Goal: Task Accomplishment & Management: Manage account settings

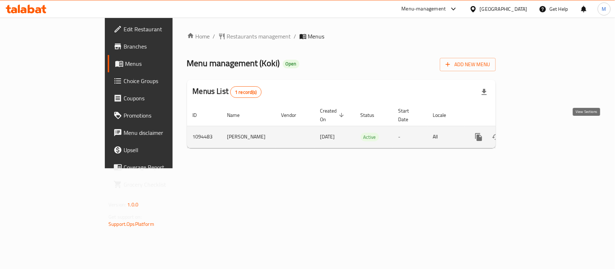
click at [535, 133] on icon "enhanced table" at bounding box center [530, 137] width 9 height 9
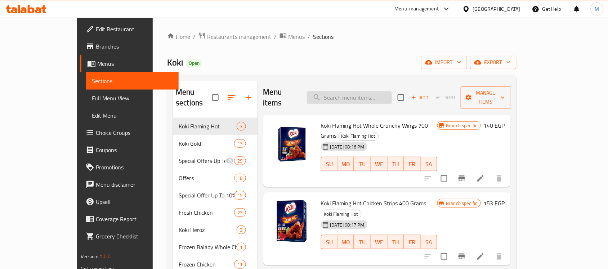
click at [392, 95] on input "search" at bounding box center [349, 97] width 85 height 13
paste input "Regular chicken wings 700 gm"
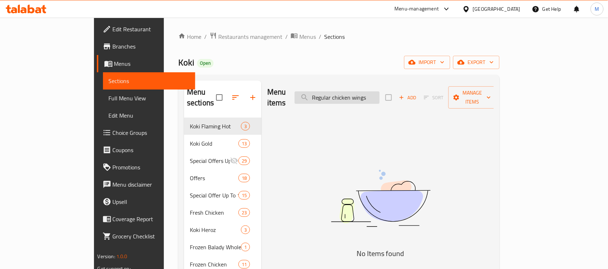
click at [359, 91] on input "Regular chicken wings" at bounding box center [337, 97] width 85 height 13
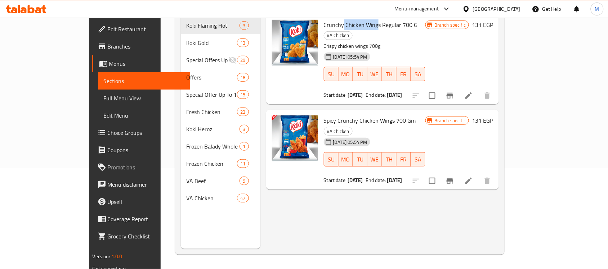
scroll to position [11, 0]
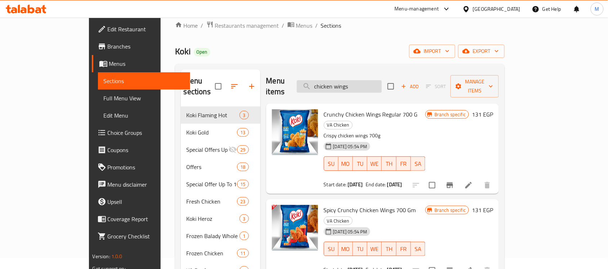
click at [382, 84] on input "chicken wings" at bounding box center [339, 86] width 85 height 13
click at [350, 80] on input "chicken wing" at bounding box center [339, 86] width 85 height 13
click at [347, 80] on input "chicken wing" at bounding box center [339, 86] width 85 height 13
click at [453, 183] on icon "Branch-specific-item" at bounding box center [449, 186] width 6 height 6
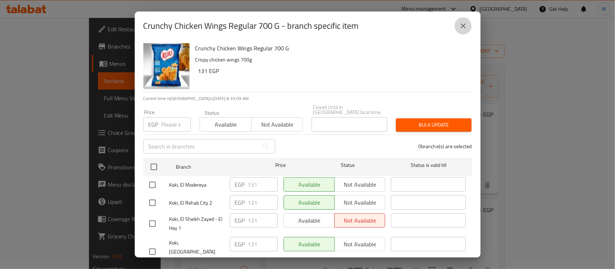
click at [462, 26] on icon "close" at bounding box center [462, 25] width 5 height 5
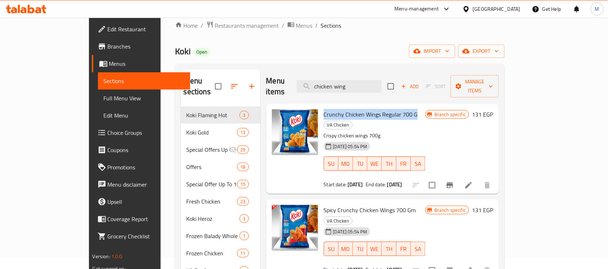
drag, startPoint x: 301, startPoint y: 104, endPoint x: 391, endPoint y: 108, distance: 90.4
click at [391, 109] on span "Crunchy Chicken Wings Regular 700 G" at bounding box center [371, 114] width 94 height 11
copy span "Crunchy Chicken Wings Regular 700 G"
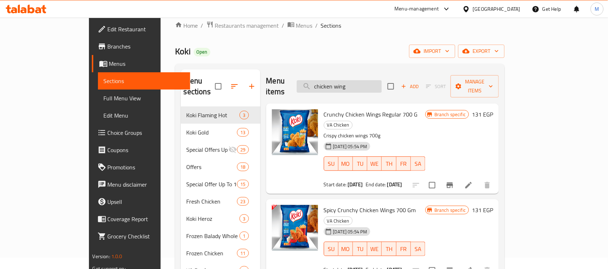
click at [382, 82] on input "chicken wing" at bounding box center [339, 86] width 85 height 13
paste input "Regular crunchy chicken drumstick 700 gm"
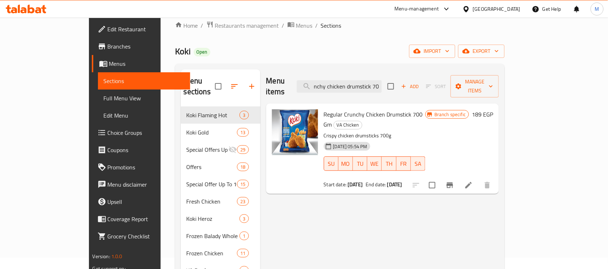
scroll to position [0, 27]
type input "Regular crunchy chicken drumstick 70"
click at [473, 181] on icon at bounding box center [468, 185] width 9 height 9
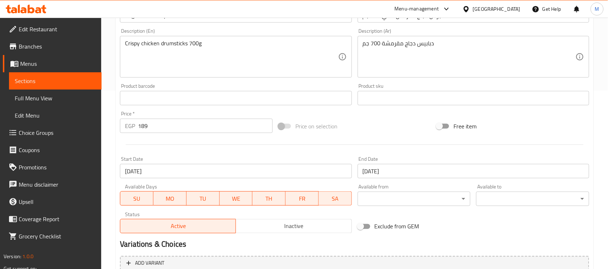
scroll to position [249, 0]
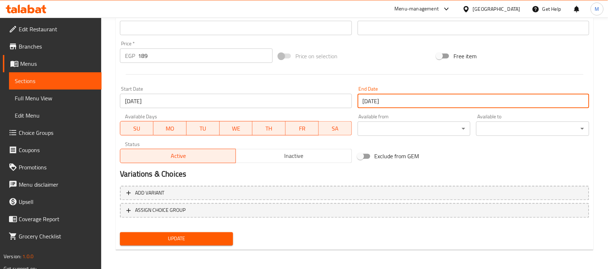
click at [386, 102] on input "30-09-2025" at bounding box center [474, 101] width 232 height 14
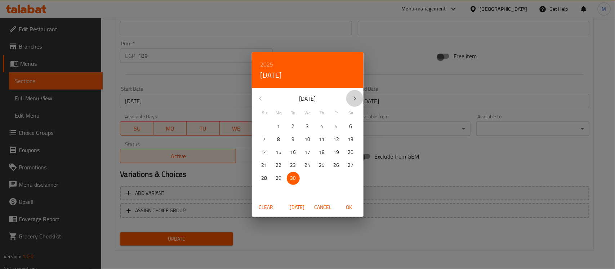
click at [352, 96] on icon "button" at bounding box center [354, 98] width 9 height 9
click at [337, 180] on p "31" at bounding box center [336, 178] width 6 height 9
click at [352, 209] on span "OK" at bounding box center [348, 207] width 17 height 9
type input "31-10-2025"
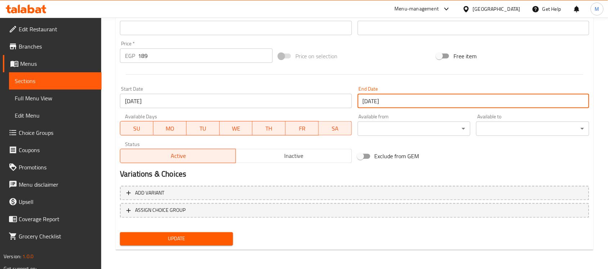
click at [174, 240] on span "Update" at bounding box center [177, 239] width 102 height 9
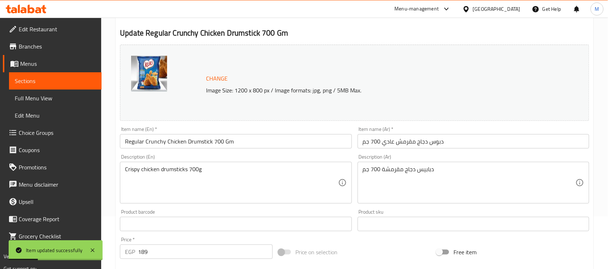
scroll to position [0, 0]
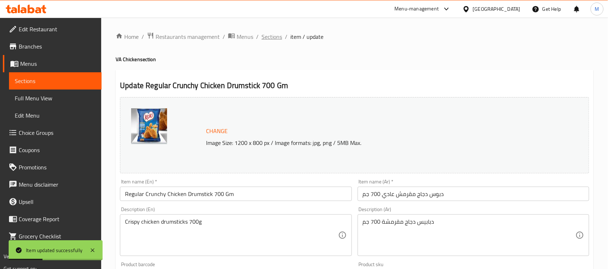
click at [265, 35] on span "Sections" at bounding box center [271, 36] width 21 height 9
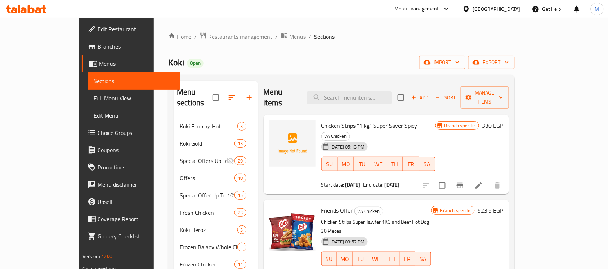
click at [381, 120] on span "Chicken Strips "1 kg" Super Saver Spicy" at bounding box center [369, 125] width 96 height 11
click at [379, 93] on input "search" at bounding box center [349, 97] width 85 height 13
paste input "Regular crunchy chicken drumstick 700 gm"
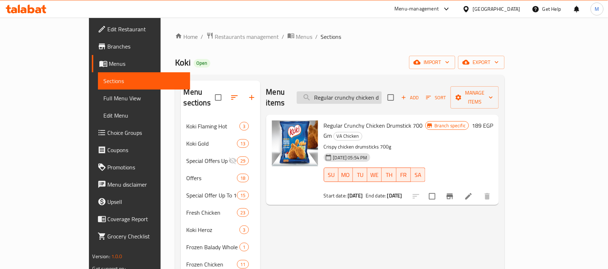
click at [382, 94] on input "Regular crunchy chicken drumstick" at bounding box center [339, 97] width 85 height 13
paste input "Crunchy Nuggets 20 Pieces"
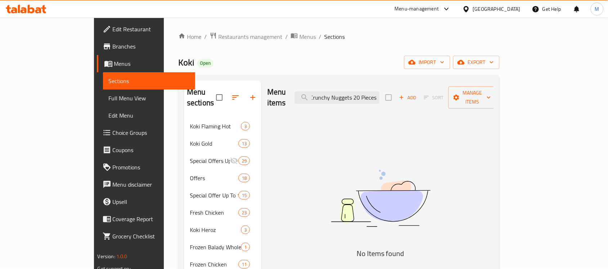
scroll to position [0, 2]
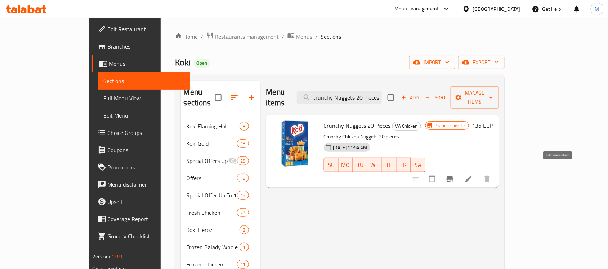
type input "Crunchy Nuggets 20 Pieces"
click at [472, 176] on icon at bounding box center [468, 179] width 6 height 6
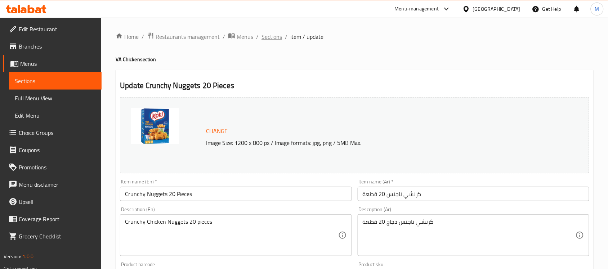
click at [265, 37] on span "Sections" at bounding box center [271, 36] width 21 height 9
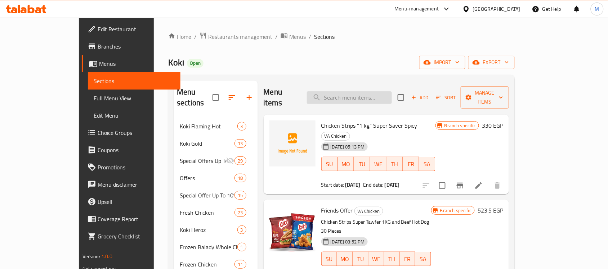
click at [388, 94] on input "search" at bounding box center [349, 97] width 85 height 13
paste input "Crunchy Nuggets 60 pieces and fries"
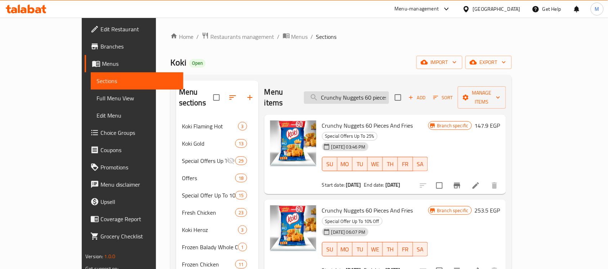
click at [389, 93] on input "Crunchy Nuggets 60 pieces and fries" at bounding box center [346, 97] width 85 height 13
paste input "pane 20 Pieces super tawfeer"
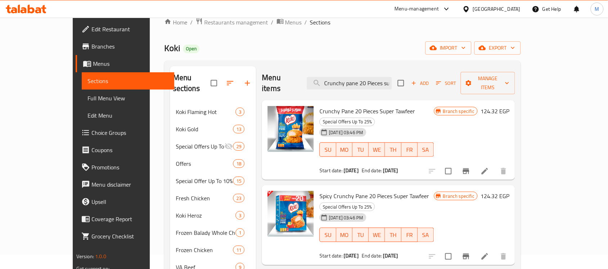
scroll to position [11, 0]
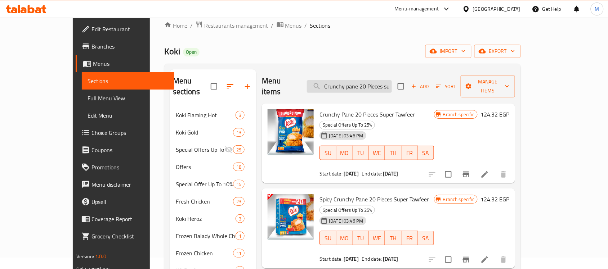
click at [392, 80] on input "Crunchy pane 20 Pieces super tawfeer" at bounding box center [349, 86] width 85 height 13
paste input "Spicy Crunchy pane 20 Pieces super tawfeer"
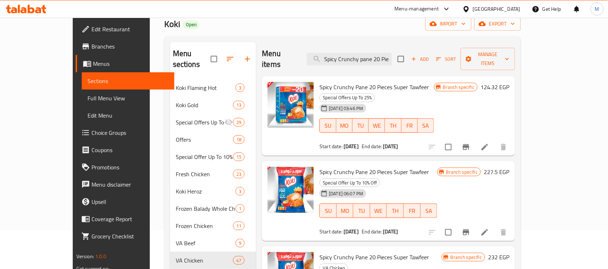
scroll to position [0, 0]
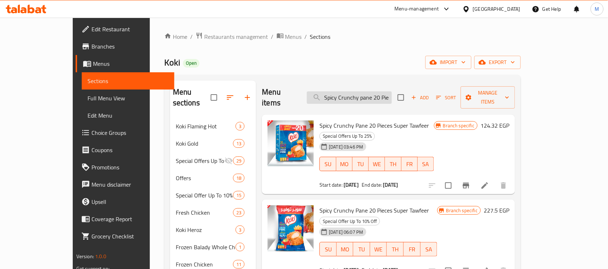
click at [392, 91] on input "Spicy Crunchy pane 20 Pieces super tawfeer" at bounding box center [349, 97] width 85 height 13
paste input "Chicken Strips 1 KG - Super Tawfeer"
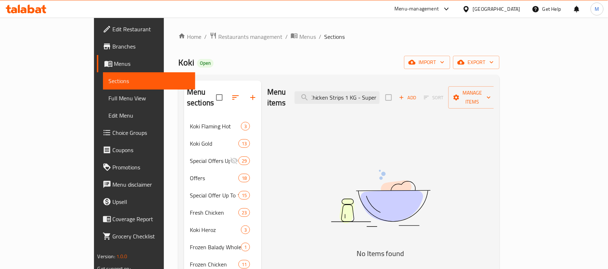
scroll to position [0, 1]
click at [379, 93] on input "Chicken Strips 1 KG - Super" at bounding box center [337, 97] width 85 height 13
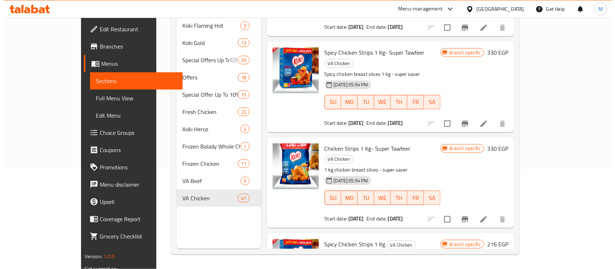
scroll to position [137, 0]
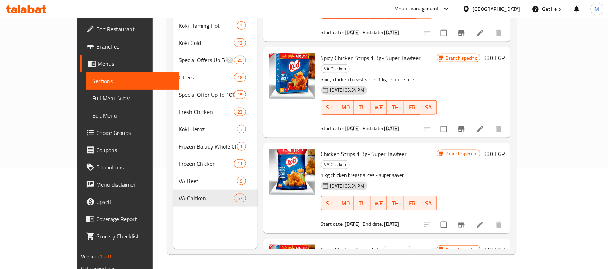
click at [464, 222] on icon "Branch-specific-item" at bounding box center [461, 225] width 6 height 6
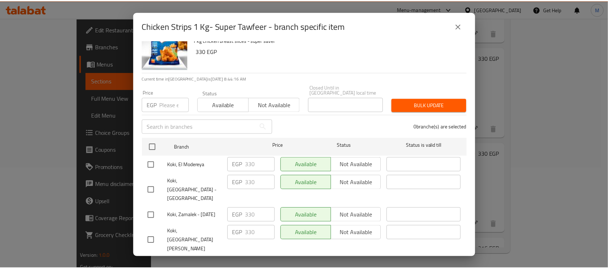
scroll to position [0, 0]
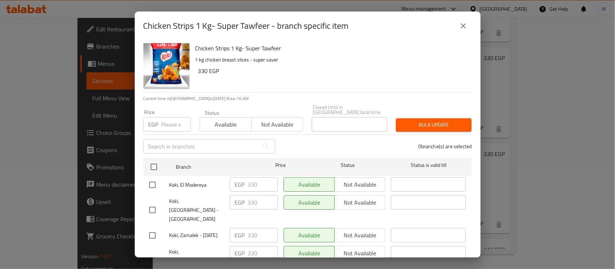
click at [459, 23] on icon "close" at bounding box center [463, 26] width 9 height 9
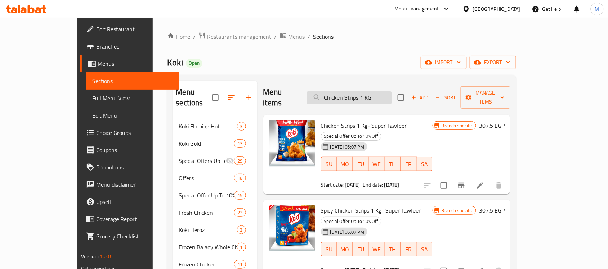
click at [374, 91] on input "Chicken Strips 1 KG" at bounding box center [349, 97] width 85 height 13
paste input "Regular chicken wings 700 gm"
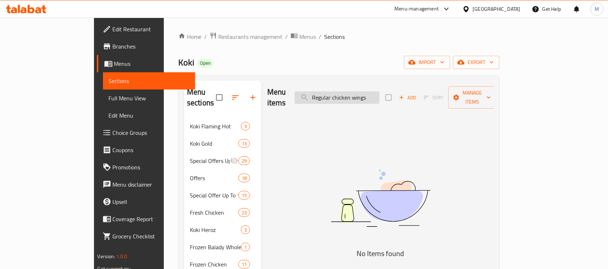
click at [363, 95] on input "Regular chicken wings" at bounding box center [337, 97] width 85 height 13
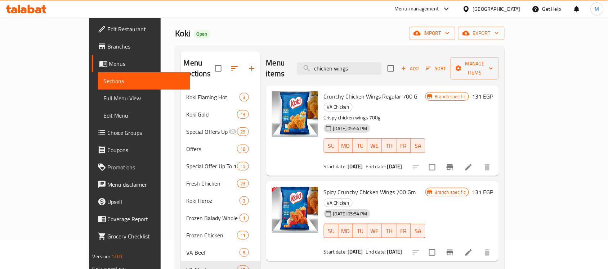
scroll to position [45, 0]
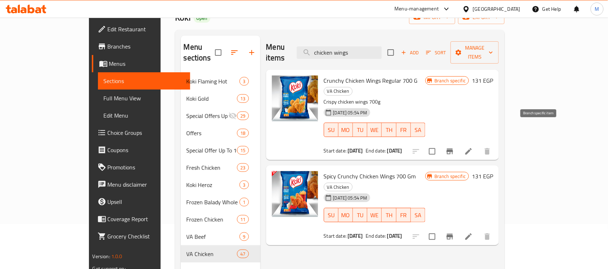
type input "chicken wings"
click at [458, 143] on button "Branch-specific-item" at bounding box center [449, 151] width 17 height 17
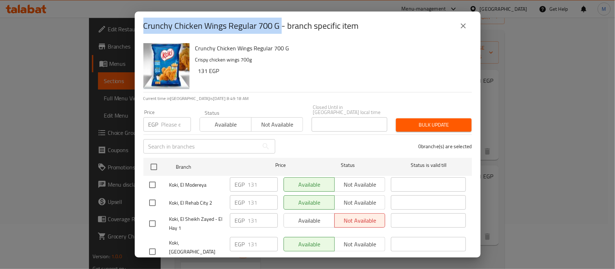
drag, startPoint x: 143, startPoint y: 25, endPoint x: 284, endPoint y: 28, distance: 141.2
click at [284, 28] on div "Crunchy Chicken Wings Regular 700 G - branch specific item" at bounding box center [308, 26] width 346 height 29
copy h2 "Crunchy Chicken Wings Regular 700 G"
click at [466, 31] on button "close" at bounding box center [462, 25] width 17 height 17
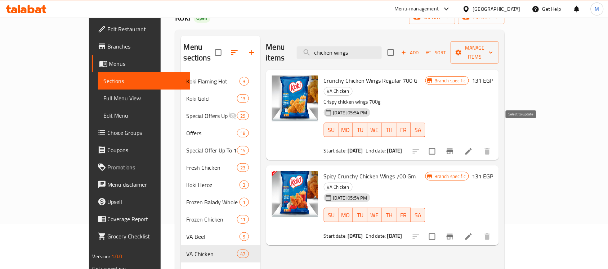
click at [440, 144] on input "checkbox" at bounding box center [431, 151] width 15 height 15
checkbox input "true"
click at [440, 229] on input "checkbox" at bounding box center [431, 236] width 15 height 15
checkbox input "true"
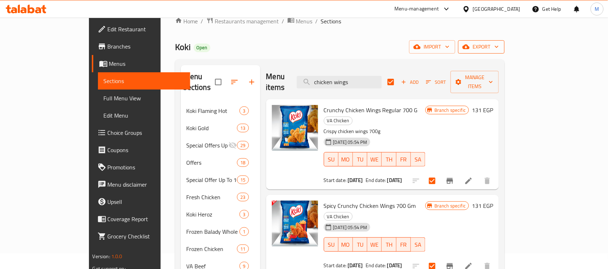
scroll to position [0, 0]
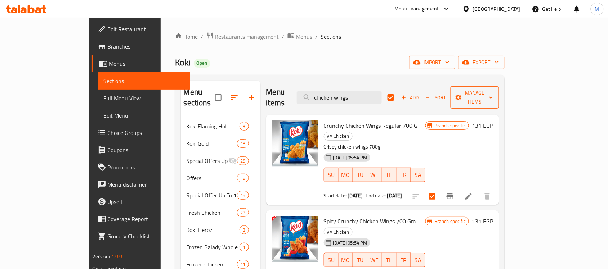
click at [493, 94] on span "Manage items" at bounding box center [474, 98] width 37 height 18
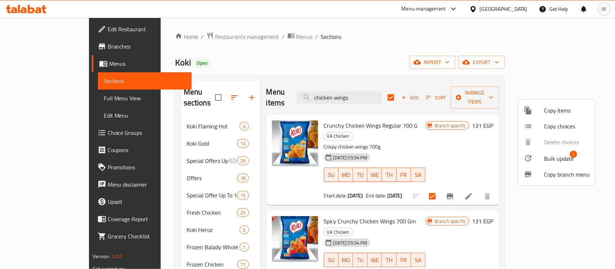
click at [553, 159] on span "Bulk update" at bounding box center [559, 158] width 30 height 9
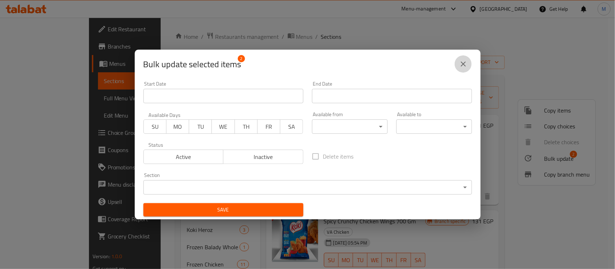
click at [464, 66] on icon "close" at bounding box center [462, 64] width 5 height 5
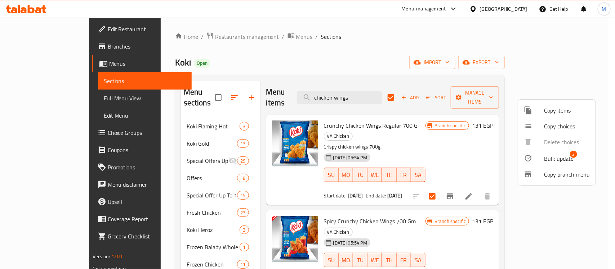
click at [463, 94] on div at bounding box center [307, 134] width 615 height 269
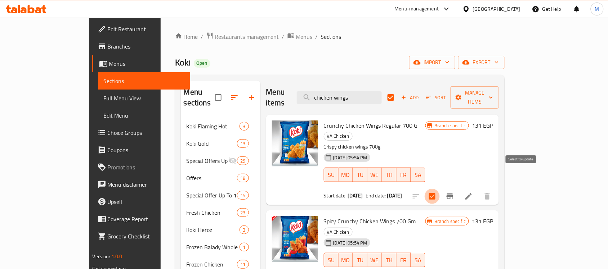
click at [440, 189] on input "checkbox" at bounding box center [431, 196] width 15 height 15
checkbox input "false"
click at [473, 192] on icon at bounding box center [468, 196] width 9 height 9
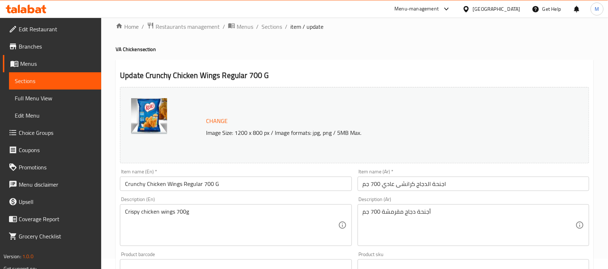
scroll to position [249, 0]
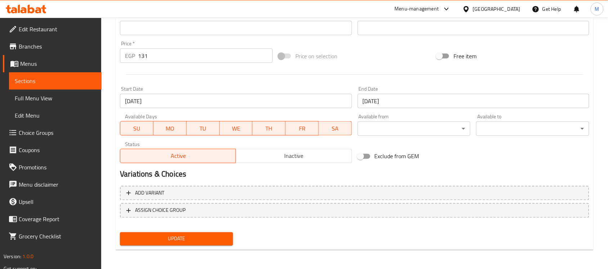
click at [230, 105] on input "04-08-2025" at bounding box center [236, 101] width 232 height 14
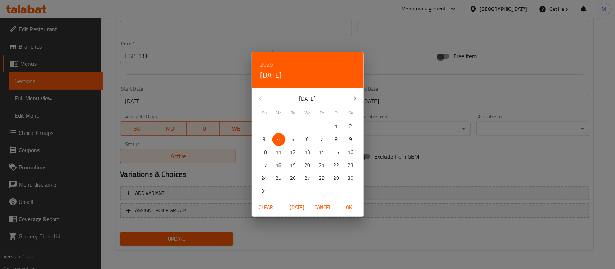
click at [270, 207] on span "Clear" at bounding box center [265, 207] width 17 height 9
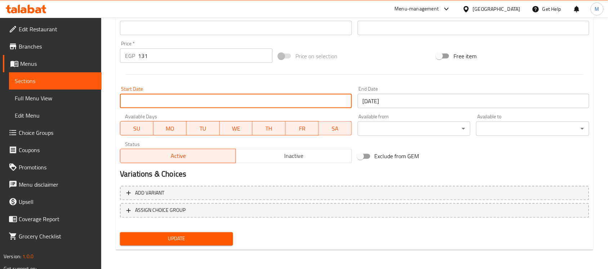
click at [424, 100] on input "31-08-2025" at bounding box center [474, 101] width 232 height 14
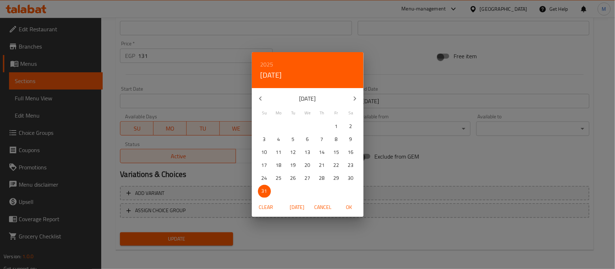
click at [324, 202] on button "Cancel" at bounding box center [322, 207] width 23 height 13
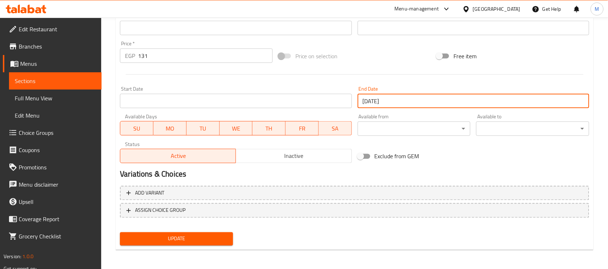
click at [395, 102] on input "31-08-2025" at bounding box center [474, 101] width 232 height 14
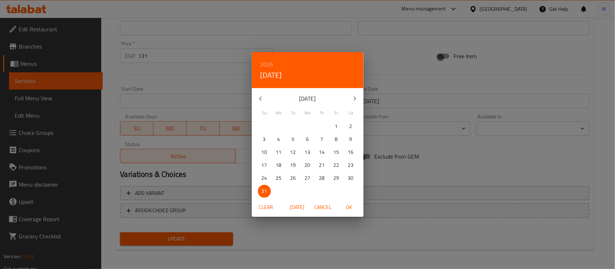
click at [266, 209] on span "Clear" at bounding box center [265, 207] width 17 height 9
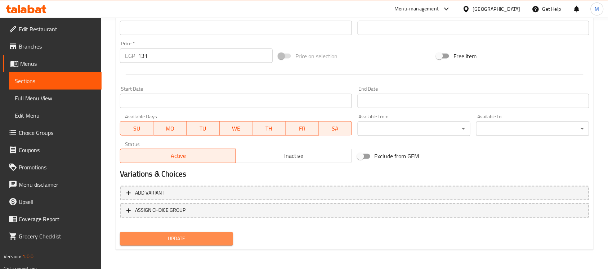
click at [189, 239] on span "Update" at bounding box center [177, 239] width 102 height 9
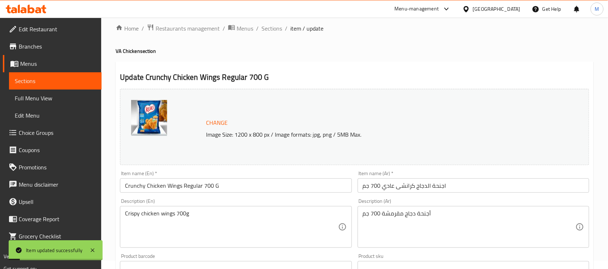
scroll to position [0, 0]
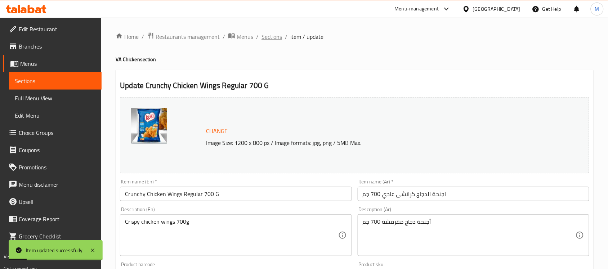
click at [269, 38] on span "Sections" at bounding box center [271, 36] width 21 height 9
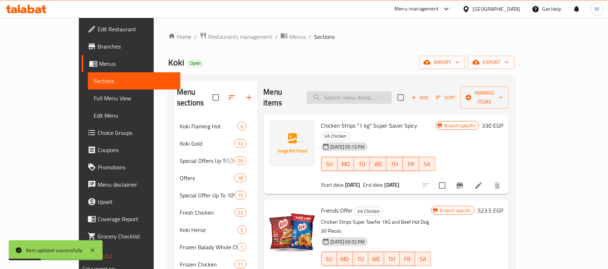
click at [392, 96] on input "search" at bounding box center [349, 97] width 85 height 13
paste input "Crunchy Chicken Wings Regular 700 G"
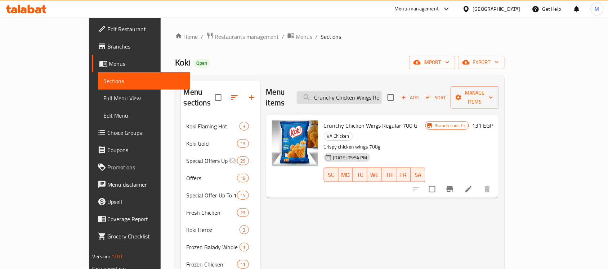
drag, startPoint x: 379, startPoint y: 92, endPoint x: 345, endPoint y: 96, distance: 34.4
click at [345, 96] on input "Crunchy Chicken Wings Regular" at bounding box center [339, 97] width 85 height 13
click at [382, 93] on input "Wings Regular" at bounding box center [339, 97] width 85 height 13
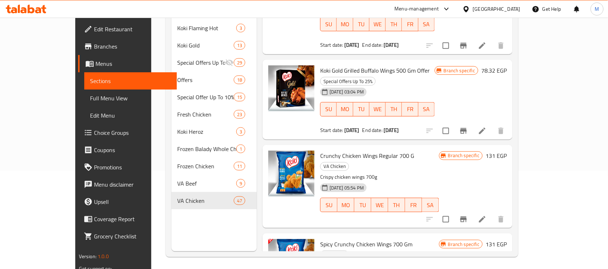
scroll to position [101, 0]
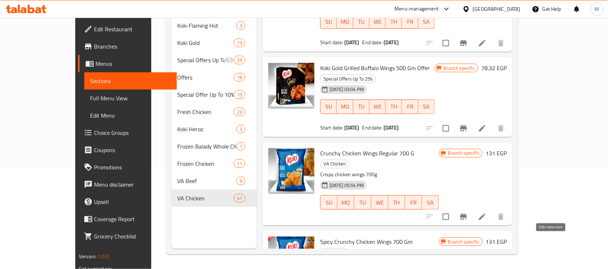
type input "Wings"
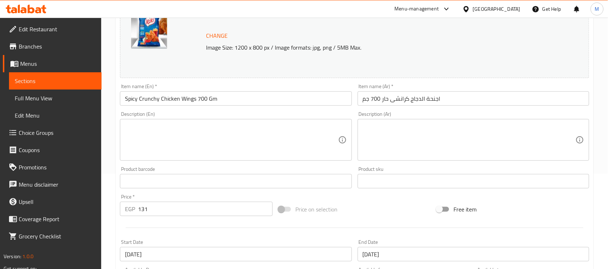
scroll to position [225, 0]
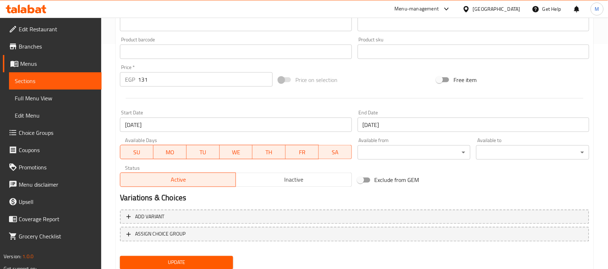
click at [171, 127] on input "04-08-2025" at bounding box center [236, 125] width 232 height 14
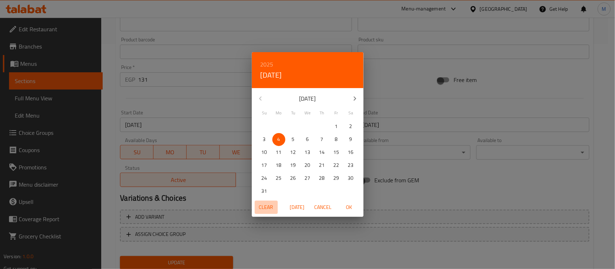
click at [258, 206] on span "Clear" at bounding box center [265, 207] width 17 height 9
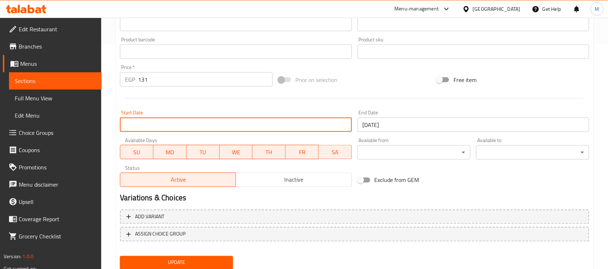
click at [441, 123] on input "31-08-2025" at bounding box center [474, 125] width 232 height 14
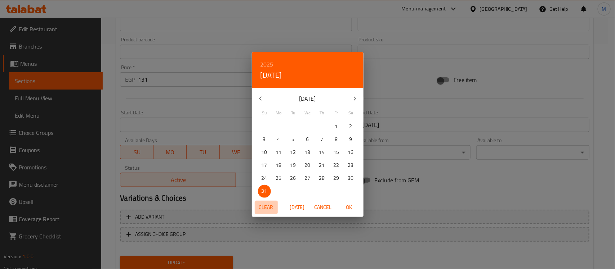
click at [266, 211] on span "Clear" at bounding box center [265, 207] width 17 height 9
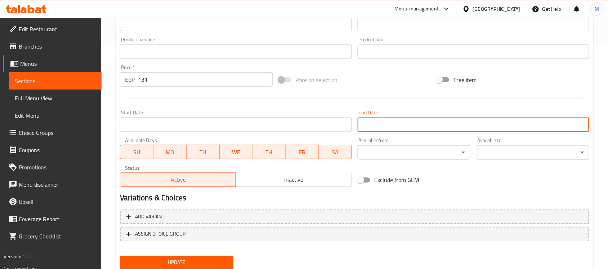
click at [214, 263] on span "Update" at bounding box center [177, 263] width 102 height 9
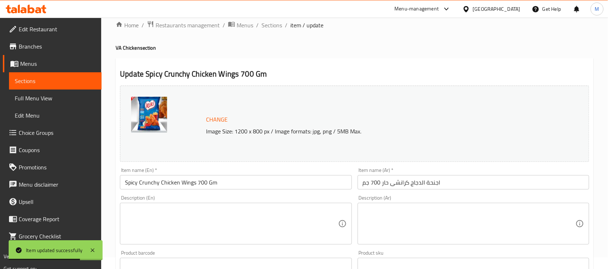
scroll to position [0, 0]
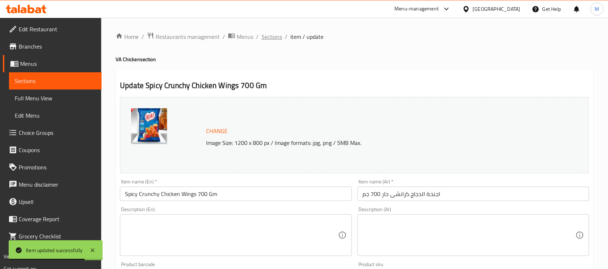
click at [270, 37] on span "Sections" at bounding box center [271, 36] width 21 height 9
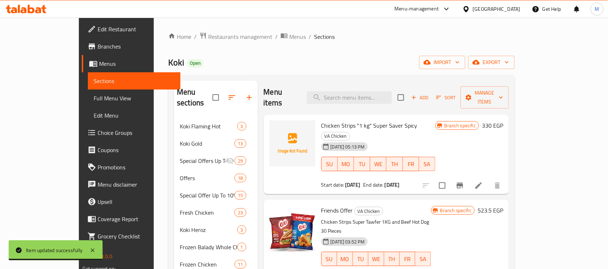
click at [350, 99] on div "Menu items Add Sort Manage items" at bounding box center [387, 98] width 246 height 34
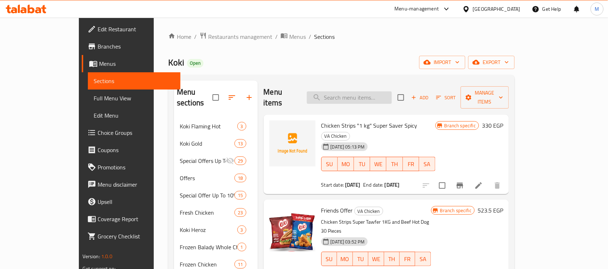
click at [354, 94] on input "search" at bounding box center [349, 97] width 85 height 13
click at [371, 95] on input "search" at bounding box center [349, 97] width 85 height 13
paste input "Crunchy Fried Chicken 12 Pieces and fries"
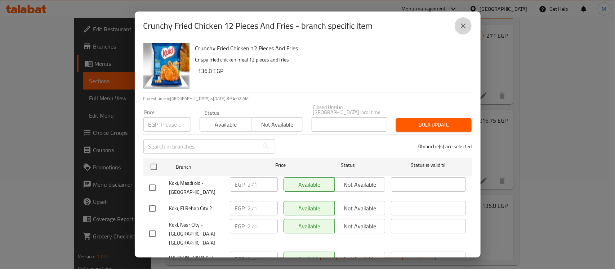
click at [460, 30] on icon "close" at bounding box center [463, 26] width 9 height 9
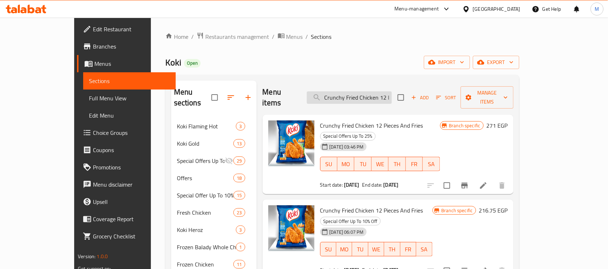
click at [392, 96] on input "Crunchy Fried Chicken 12 Pieces and fries" at bounding box center [349, 97] width 85 height 13
paste input "Spicy Crunchy Fried Chicken 12 Pieces and fries"
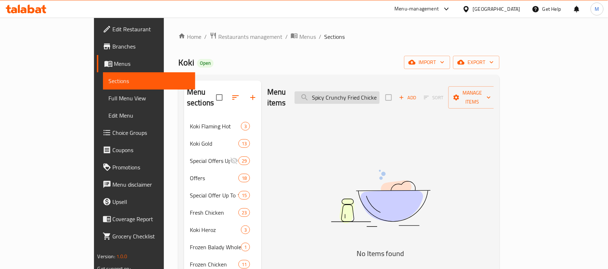
click at [379, 96] on input "Spicy Crunchy Fried Chicken 12 Pieces and frie" at bounding box center [337, 97] width 85 height 13
paste input "Koki beef hot dog 30 pieces"
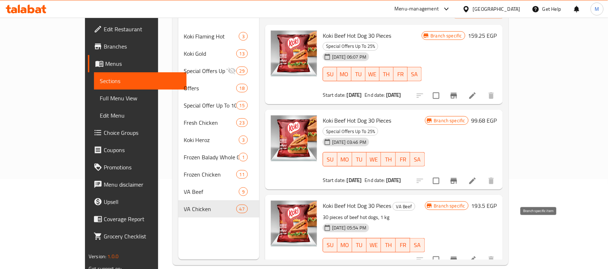
click at [457, 257] on icon "Branch-specific-item" at bounding box center [453, 260] width 6 height 6
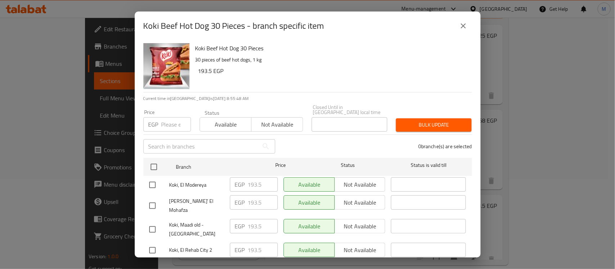
click at [467, 27] on icon "close" at bounding box center [463, 26] width 9 height 9
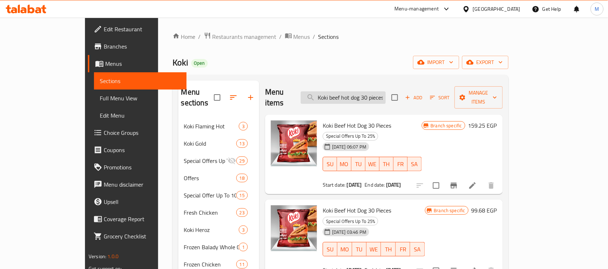
click at [386, 95] on input "Koki beef hot dog 30 pieces" at bounding box center [343, 97] width 85 height 13
paste input "oriental sussage 350 gm"
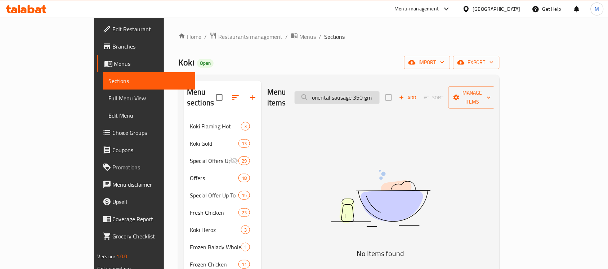
click at [379, 95] on input "oriental sausage 350 gm" at bounding box center [337, 97] width 85 height 13
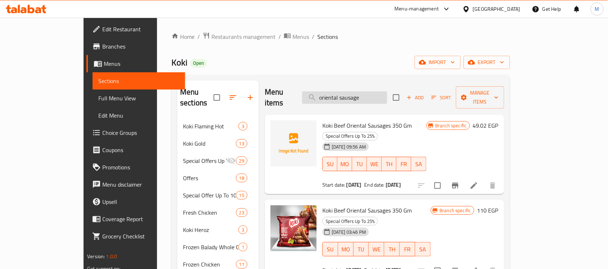
click at [380, 93] on input "oriental sausage" at bounding box center [344, 97] width 85 height 13
paste input "Koki beef haty kofta 400 gm"
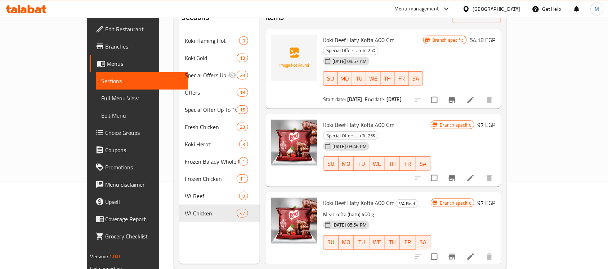
scroll to position [90, 0]
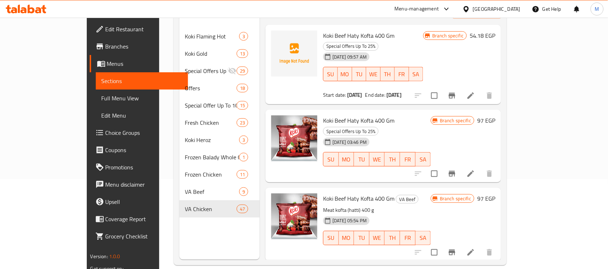
type input "Koki beef haty kofta 400 gm"
click at [481, 246] on li at bounding box center [470, 252] width 20 height 13
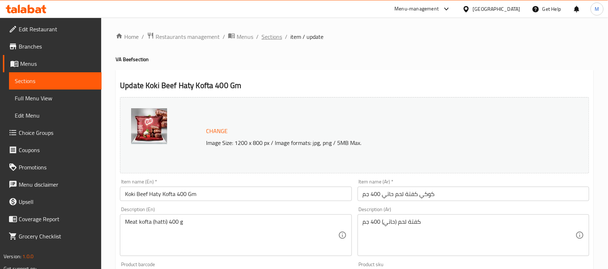
click at [272, 39] on span "Sections" at bounding box center [271, 36] width 21 height 9
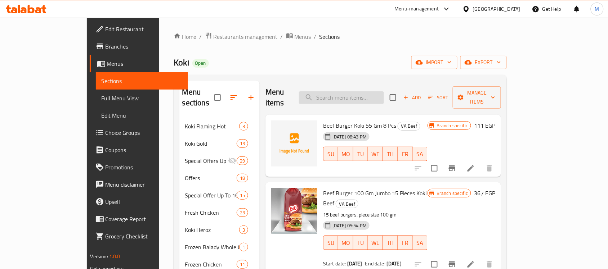
click at [384, 91] on input "search" at bounding box center [341, 97] width 85 height 13
paste input "Koki beef haty kofta 400 gm"
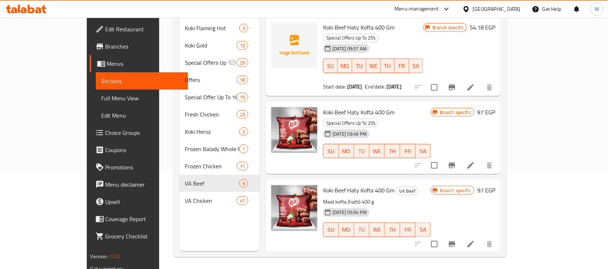
scroll to position [101, 0]
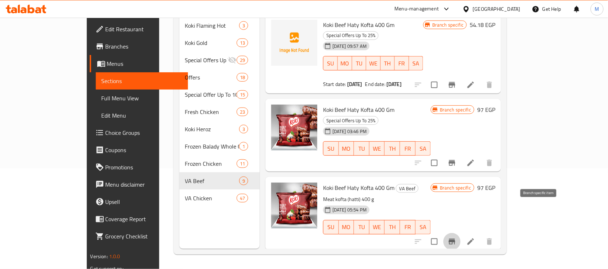
click at [455, 239] on icon "Branch-specific-item" at bounding box center [452, 242] width 6 height 6
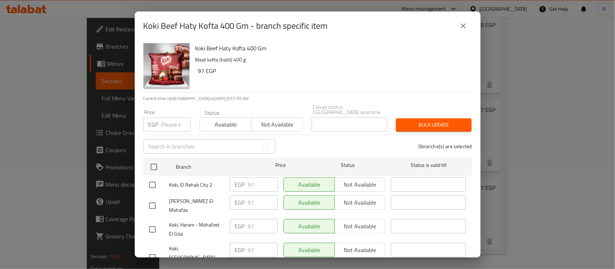
click at [464, 23] on icon "close" at bounding box center [463, 26] width 9 height 9
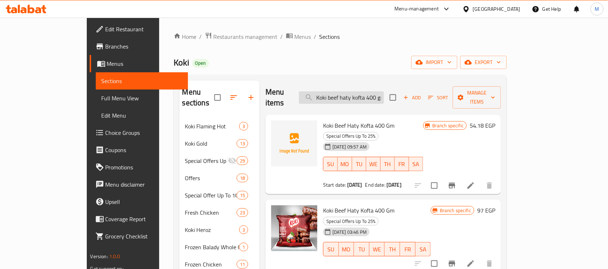
click at [366, 95] on input "Koki beef haty kofta 400 gm" at bounding box center [341, 97] width 85 height 13
paste input "Beef burger 100 gm jumbo 15 pieces koki beef"
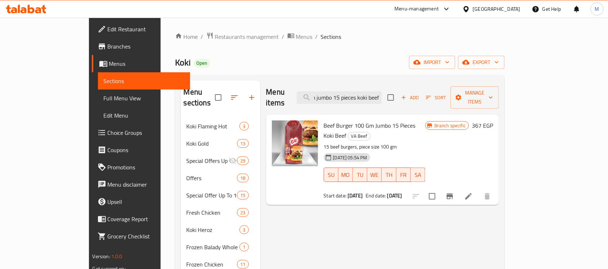
type input "Beef burger 100 gm jumbo 15 pieces koki beef"
click at [473, 192] on icon at bounding box center [468, 196] width 9 height 9
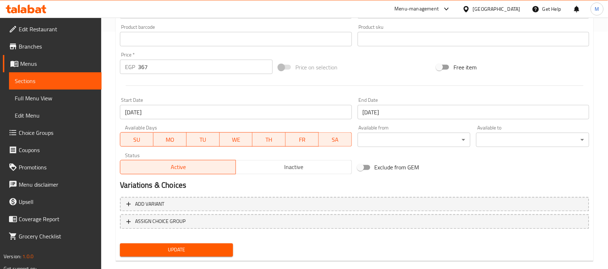
scroll to position [249, 0]
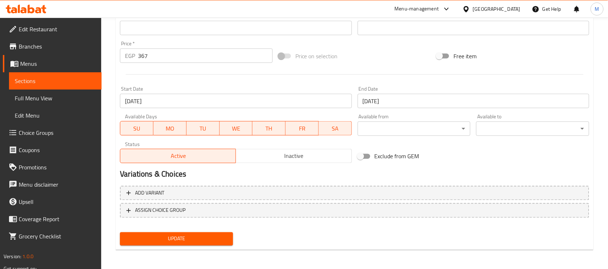
click at [245, 100] on input "01-09-2025" at bounding box center [236, 101] width 232 height 14
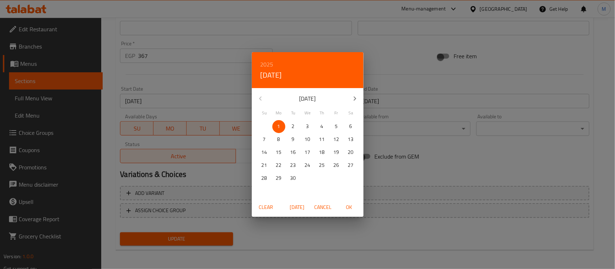
click at [270, 208] on span "Clear" at bounding box center [265, 207] width 17 height 9
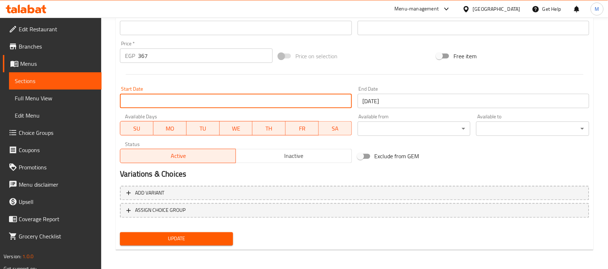
click at [420, 98] on input "30-09-2025" at bounding box center [474, 101] width 232 height 14
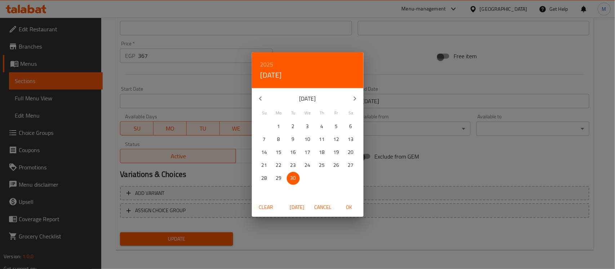
click at [268, 206] on span "Clear" at bounding box center [265, 207] width 17 height 9
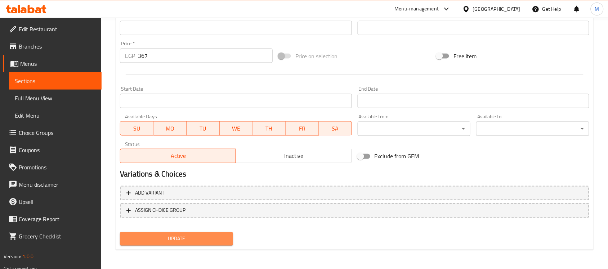
click at [189, 242] on span "Update" at bounding box center [177, 239] width 102 height 9
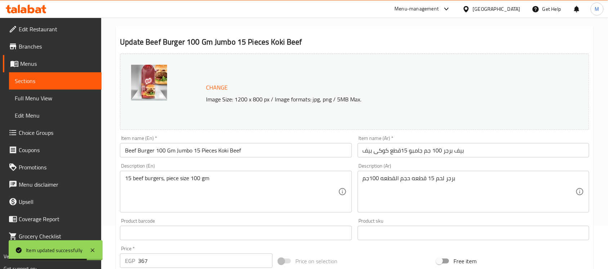
scroll to position [0, 0]
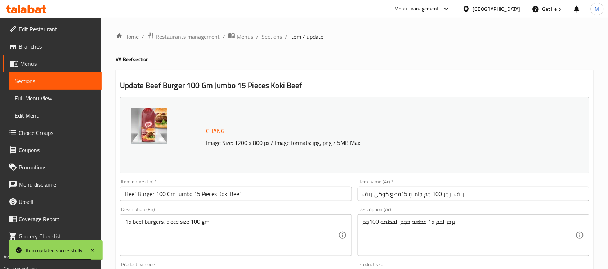
drag, startPoint x: 275, startPoint y: 38, endPoint x: 301, endPoint y: 53, distance: 29.8
click at [275, 38] on span "Sections" at bounding box center [271, 36] width 21 height 9
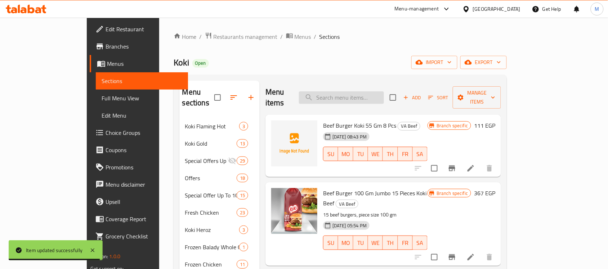
click at [384, 91] on input "search" at bounding box center [341, 97] width 85 height 13
paste input "Koki Beef Haty Kofta 400 gm"
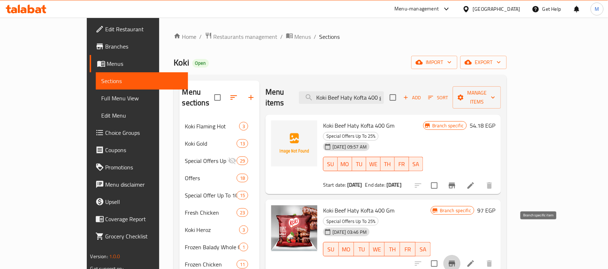
click at [460, 255] on button "Branch-specific-item" at bounding box center [451, 263] width 17 height 17
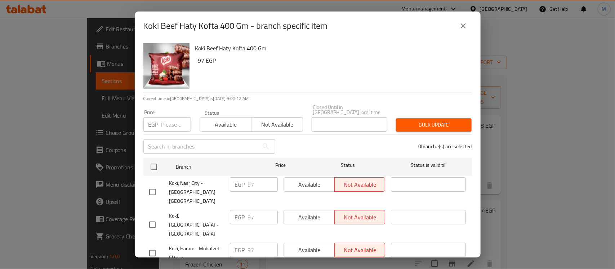
click at [465, 29] on icon "close" at bounding box center [463, 26] width 9 height 9
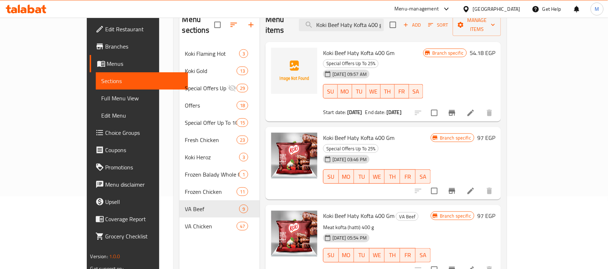
scroll to position [101, 0]
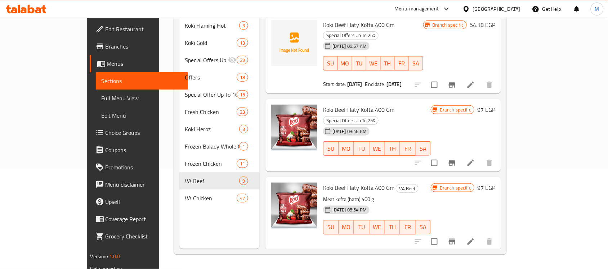
click at [456, 238] on icon "Branch-specific-item" at bounding box center [452, 242] width 9 height 9
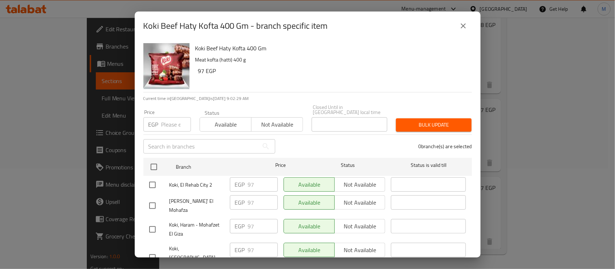
click at [460, 24] on icon "close" at bounding box center [463, 26] width 9 height 9
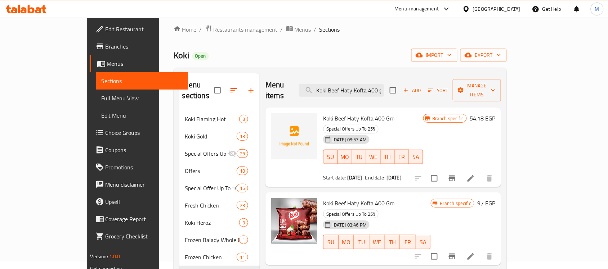
scroll to position [0, 0]
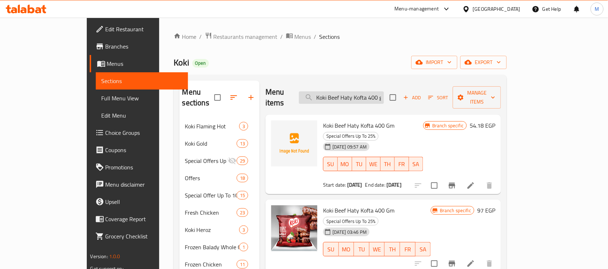
click at [384, 96] on input "Koki Beef Haty Kofta 400 gm" at bounding box center [341, 97] width 85 height 13
paste input "Burger 1 Kilo"
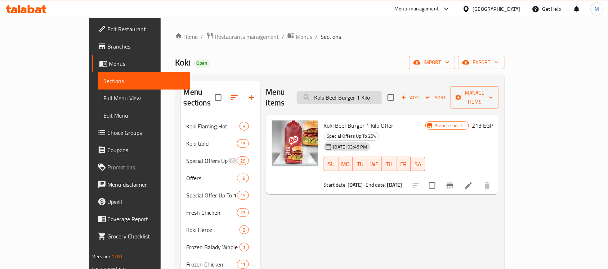
click at [382, 93] on input "Koki Beef Burger 1 Kilo" at bounding box center [339, 97] width 85 height 13
paste input "Beef Burger Koki 55 Gm 8 PCS"
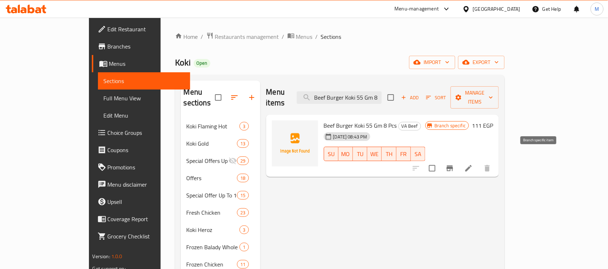
click at [454, 164] on icon "Branch-specific-item" at bounding box center [449, 168] width 9 height 9
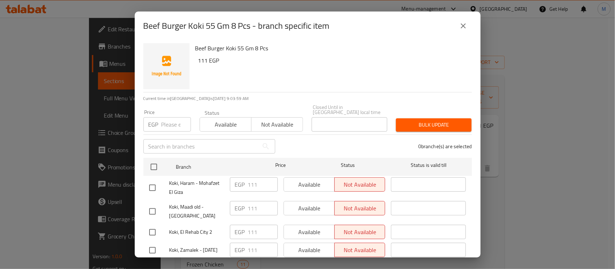
click at [213, 25] on h2 "Beef Burger Koki 55 Gm 8 Pcs - branch specific item" at bounding box center [236, 26] width 186 height 12
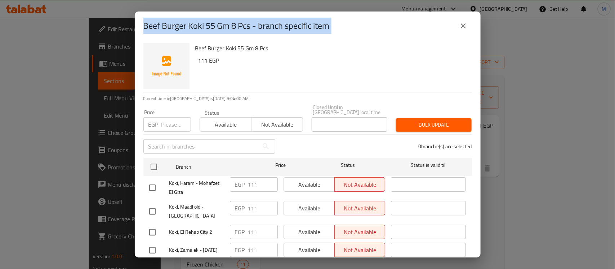
click at [213, 25] on h2 "Beef Burger Koki 55 Gm 8 Pcs - branch specific item" at bounding box center [236, 26] width 186 height 12
drag, startPoint x: 141, startPoint y: 24, endPoint x: 251, endPoint y: 32, distance: 110.5
click at [251, 32] on div "Beef Burger Koki 55 Gm 8 Pcs - branch specific item" at bounding box center [308, 26] width 346 height 29
copy h2 "Beef Burger Koki 55 Gm 8 Pcs"
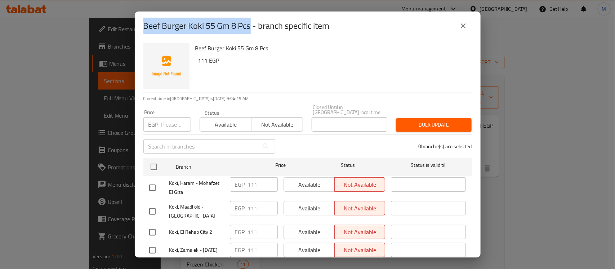
click at [464, 31] on button "close" at bounding box center [462, 25] width 17 height 17
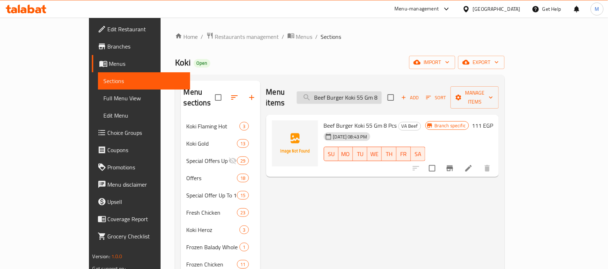
click at [382, 94] on input "Beef Burger Koki 55 Gm 8 PCS" at bounding box center [339, 97] width 85 height 13
paste input "Koki gold grilled chicken shish tawook 400 gm"
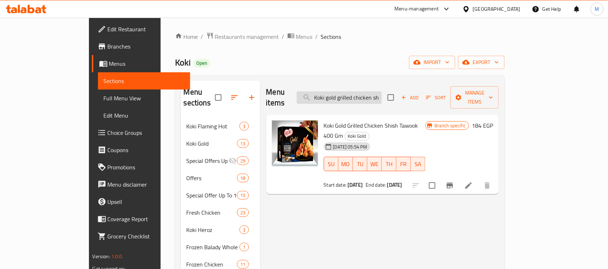
click at [369, 96] on input "Koki gold grilled chicken shish tawook 400 gm" at bounding box center [339, 97] width 85 height 13
paste input "Happy chicken Nuggets 400 gm"
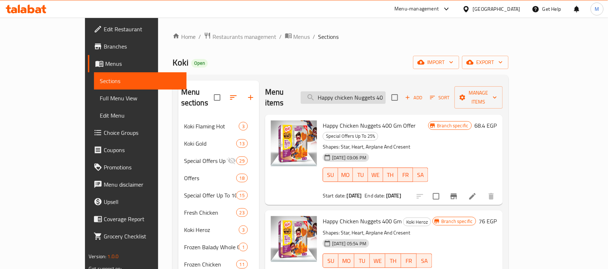
click at [386, 91] on input "Happy chicken Nuggets 400 gm" at bounding box center [343, 97] width 85 height 13
paste input "Koki heroz chicken cheese nuggets 400 gm"
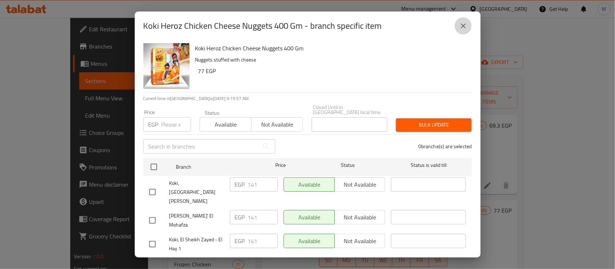
click at [467, 18] on button "close" at bounding box center [462, 25] width 17 height 17
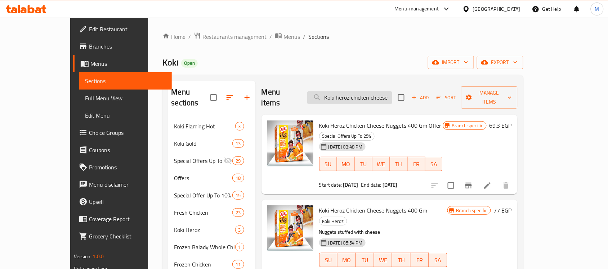
click at [382, 95] on input "Koki heroz chicken cheese nuggets 400 gm" at bounding box center [349, 97] width 85 height 13
paste input "beef hot dog 12 pieces"
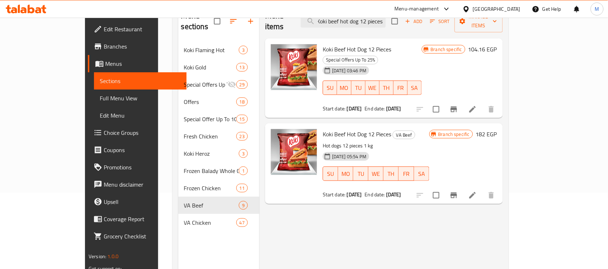
scroll to position [101, 0]
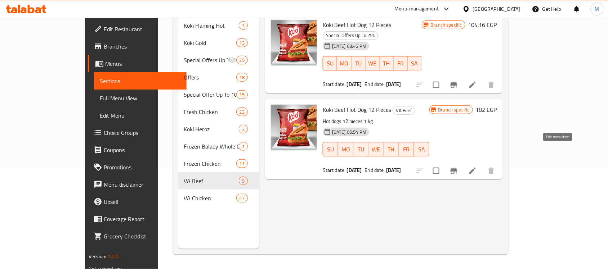
type input "Koki beef hot dog 12 pieces"
click at [476, 168] on icon at bounding box center [472, 171] width 6 height 6
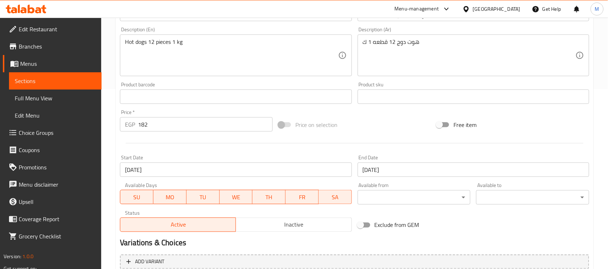
scroll to position [249, 0]
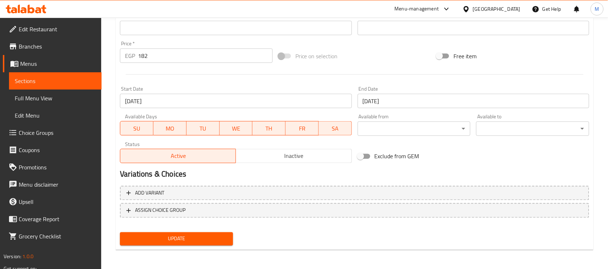
click at [268, 105] on input "01-09-2025" at bounding box center [236, 101] width 232 height 14
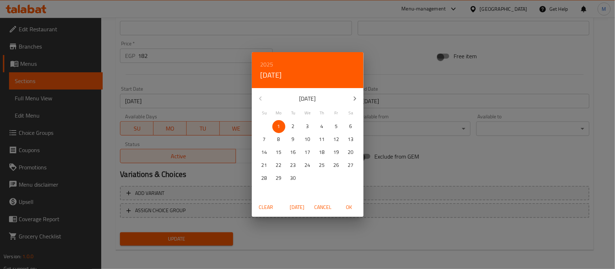
click at [266, 202] on button "Clear" at bounding box center [266, 207] width 23 height 13
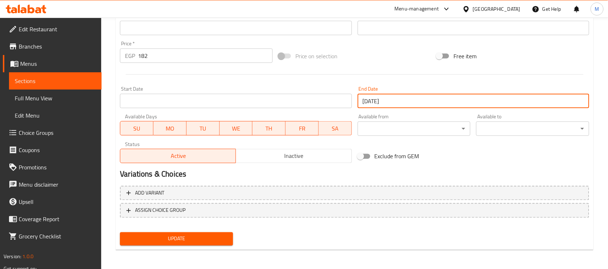
click at [416, 105] on input "30-09-2025" at bounding box center [474, 101] width 232 height 14
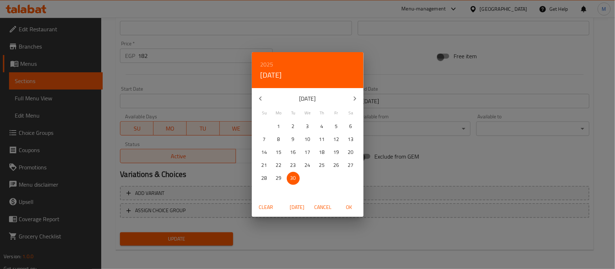
click at [267, 208] on span "Clear" at bounding box center [265, 207] width 17 height 9
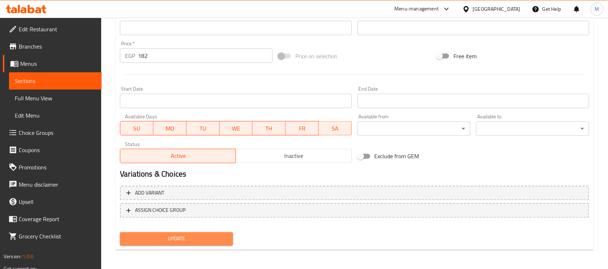
click at [223, 238] on span "Update" at bounding box center [177, 239] width 102 height 9
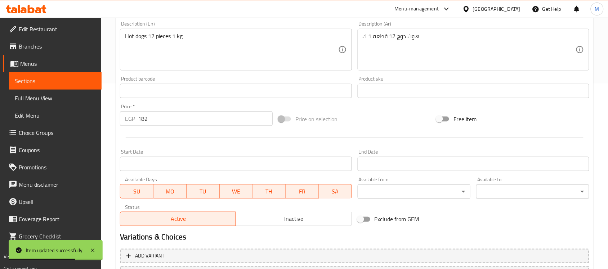
scroll to position [114, 0]
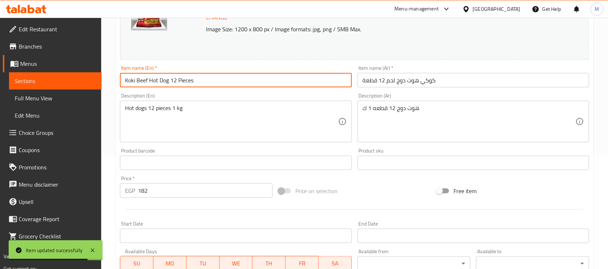
click at [197, 82] on input "Koki Beef Hot Dog 12 Pieces" at bounding box center [236, 80] width 232 height 14
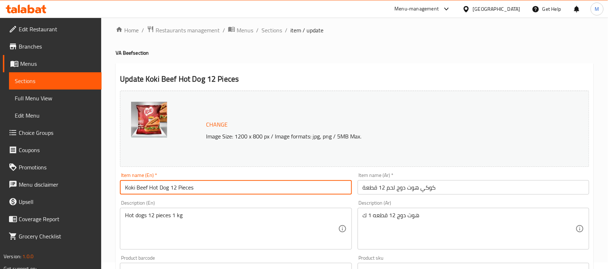
scroll to position [0, 0]
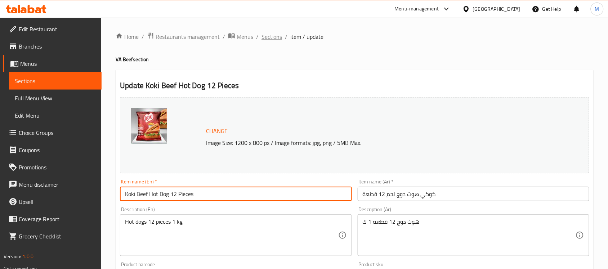
click at [269, 40] on span "Sections" at bounding box center [271, 36] width 21 height 9
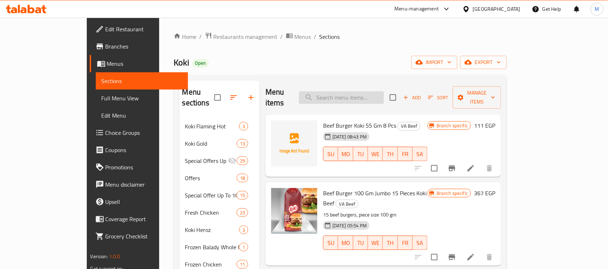
click at [384, 97] on input "search" at bounding box center [341, 97] width 85 height 13
paste input "Koki Beef Hot Dog 12 Pieces"
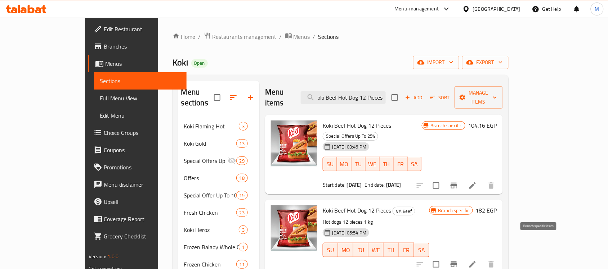
type input "Koki Beef Hot Dog 12 Pieces"
click at [457, 262] on icon "Branch-specific-item" at bounding box center [453, 265] width 6 height 6
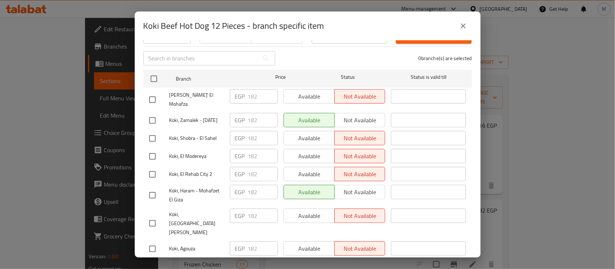
scroll to position [90, 0]
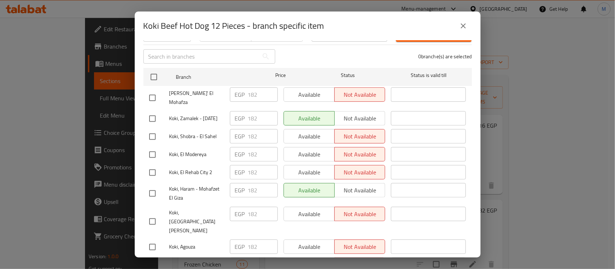
click at [305, 165] on div "Available Not available" at bounding box center [334, 172] width 102 height 14
click at [152, 165] on input "checkbox" at bounding box center [152, 172] width 15 height 15
checkbox input "true"
click at [287, 167] on span "Available" at bounding box center [309, 172] width 45 height 10
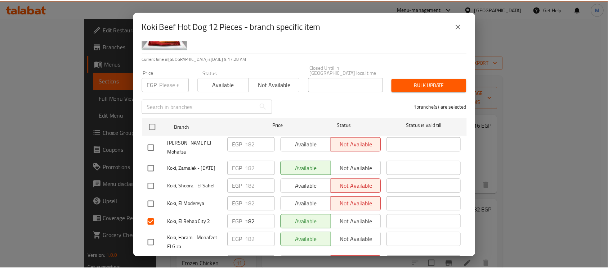
scroll to position [0, 0]
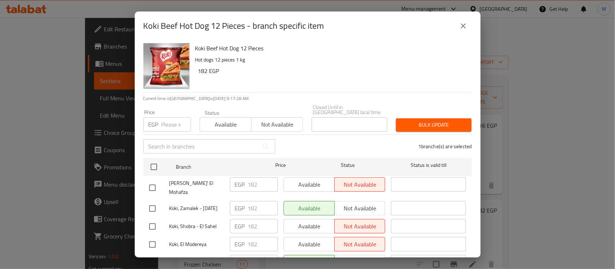
click at [426, 123] on span "Bulk update" at bounding box center [433, 125] width 64 height 9
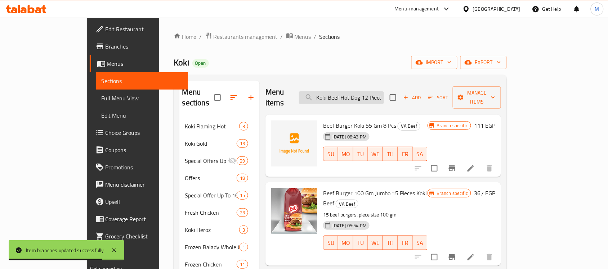
click at [384, 94] on input "Koki Beef Hot Dog 12 Pieces" at bounding box center [341, 97] width 85 height 13
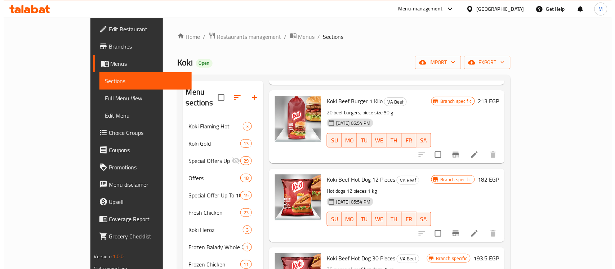
scroll to position [225, 0]
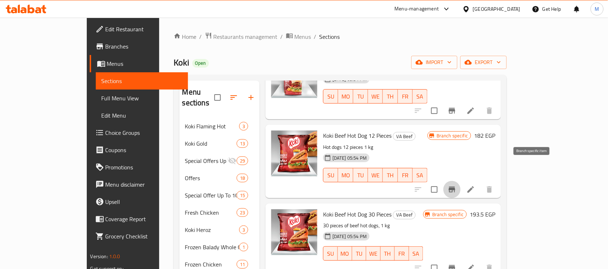
click at [456, 185] on icon "Branch-specific-item" at bounding box center [452, 189] width 9 height 9
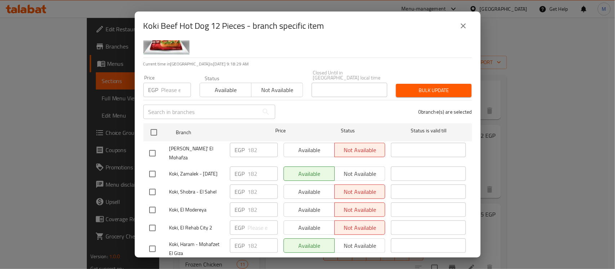
scroll to position [90, 0]
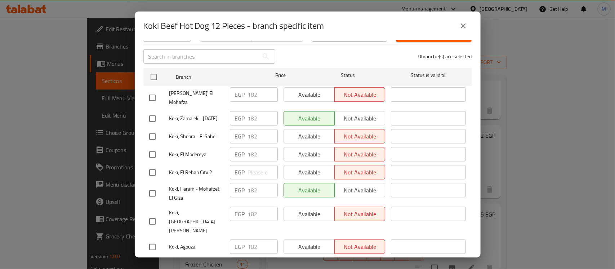
click at [151, 165] on input "checkbox" at bounding box center [152, 172] width 15 height 15
checkbox input "true"
click at [313, 167] on span "Available" at bounding box center [309, 172] width 45 height 10
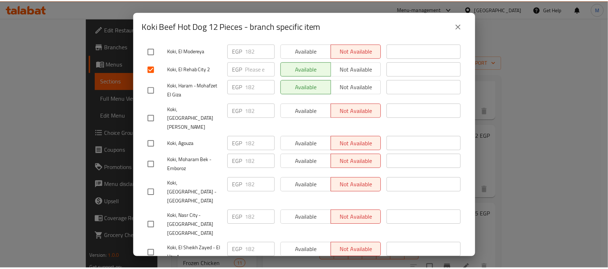
scroll to position [200, 0]
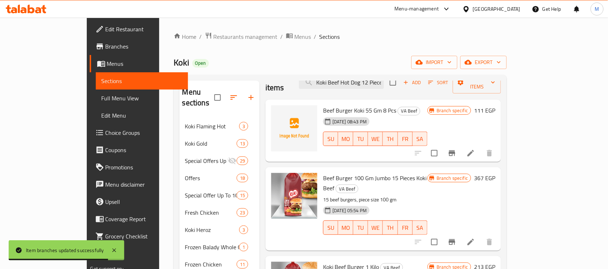
scroll to position [0, 0]
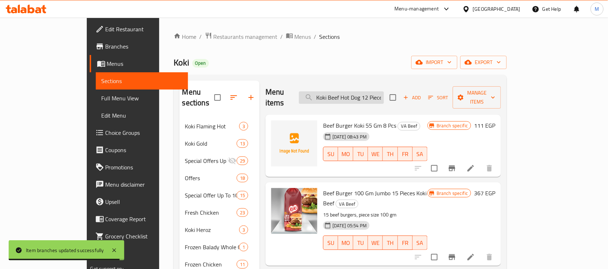
click at [384, 92] on input "Koki Beef Hot Dog 12 Pieces" at bounding box center [341, 97] width 85 height 13
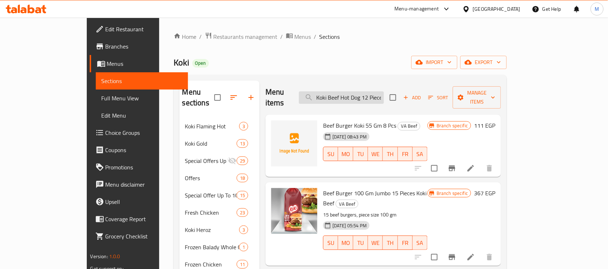
paste input "koki gold chicken tenders 400 gm"
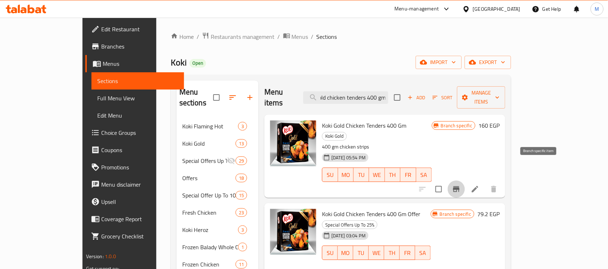
click at [459, 187] on icon "Branch-specific-item" at bounding box center [456, 190] width 6 height 6
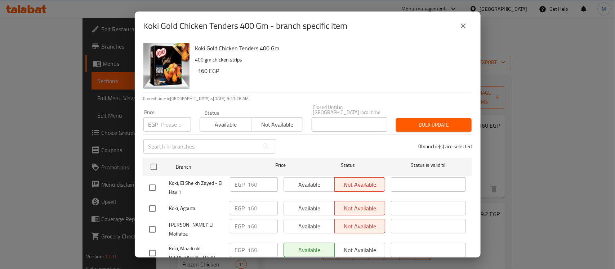
click at [464, 30] on icon "close" at bounding box center [463, 26] width 9 height 9
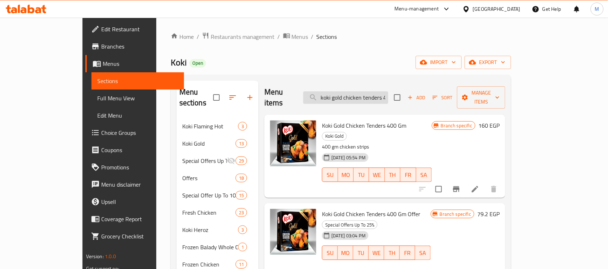
click at [387, 91] on input "koki gold chicken tenders 400 gm" at bounding box center [345, 97] width 85 height 13
paste input "Koki Gold breaded shrimp 3"
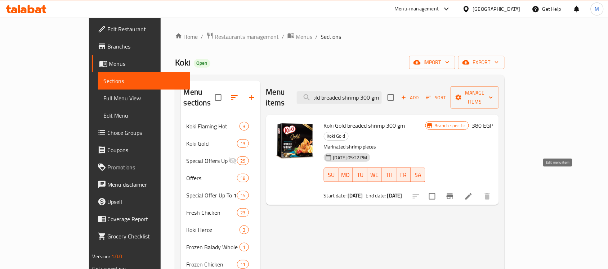
type input "Koki Gold breaded shrimp 300 gm"
click at [473, 192] on icon at bounding box center [468, 196] width 9 height 9
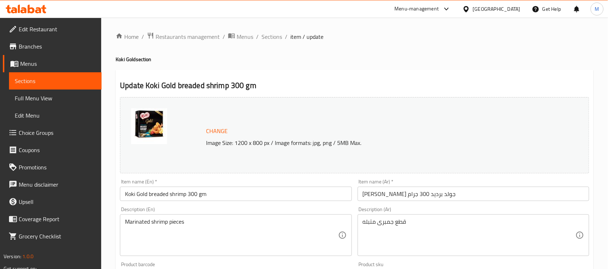
scroll to position [225, 0]
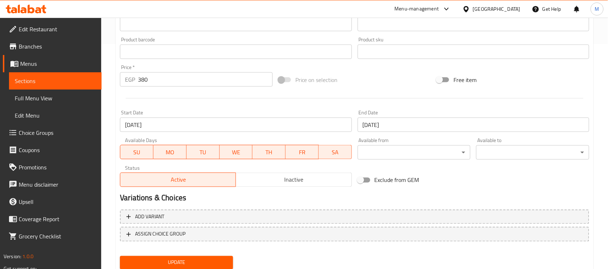
click at [281, 123] on input "01-10-2025" at bounding box center [236, 125] width 232 height 14
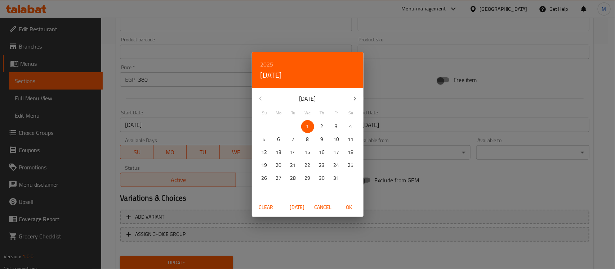
click at [264, 209] on span "Clear" at bounding box center [265, 207] width 17 height 9
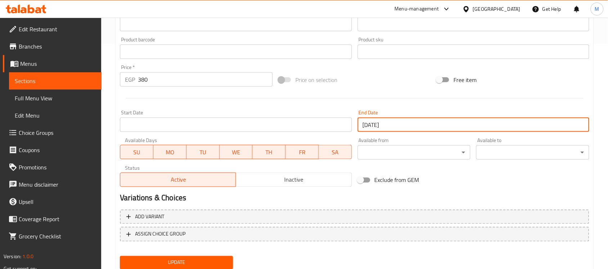
click at [425, 122] on input "31-10-2025" at bounding box center [474, 125] width 232 height 14
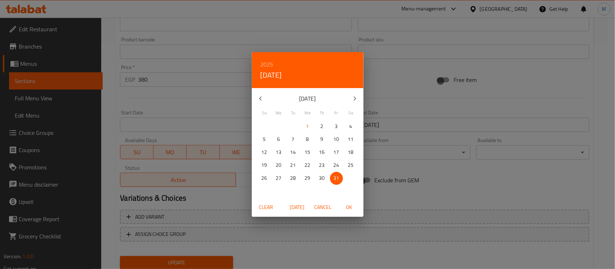
click at [262, 212] on span "Clear" at bounding box center [265, 207] width 17 height 9
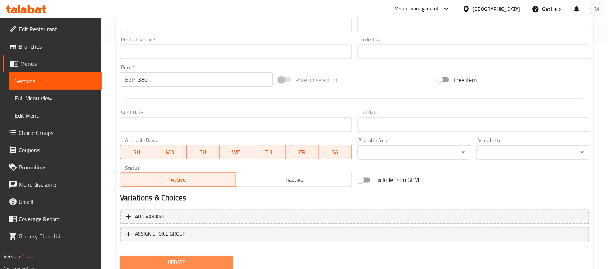
click at [223, 257] on button "Update" at bounding box center [176, 262] width 113 height 13
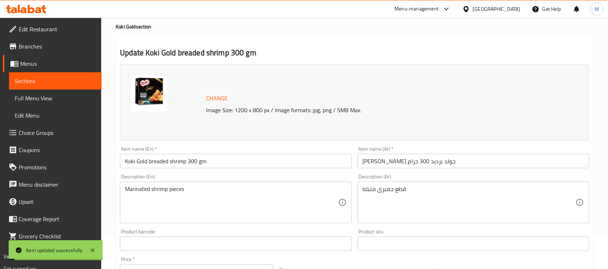
scroll to position [0, 0]
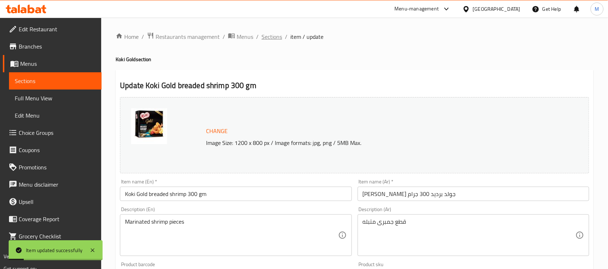
click at [277, 40] on span "Sections" at bounding box center [271, 36] width 21 height 9
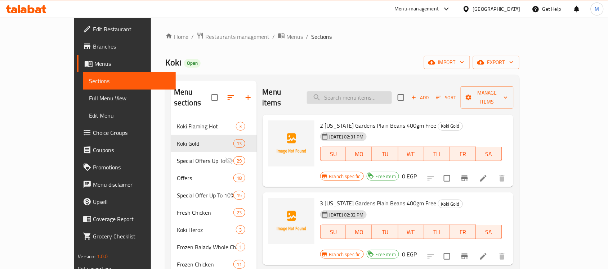
click at [373, 96] on input "search" at bounding box center [349, 97] width 85 height 13
paste input "Koki Gold breaded shrimp 300 gm"
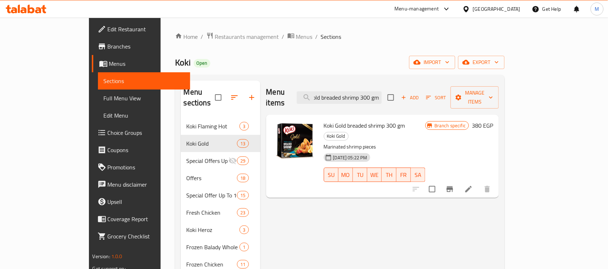
type input "Koki Gold breaded shrimp 300 gm"
click at [454, 185] on icon "Branch-specific-item" at bounding box center [449, 189] width 9 height 9
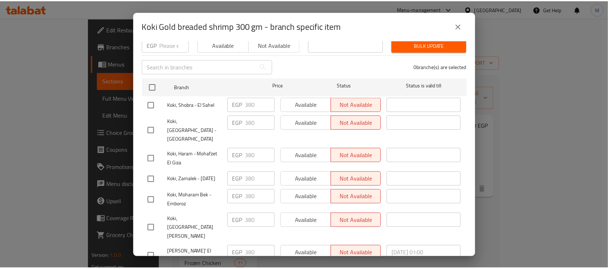
scroll to position [0, 0]
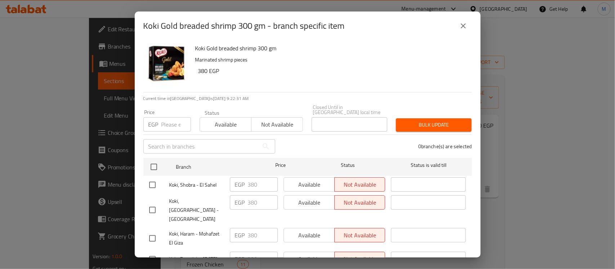
click at [459, 31] on button "close" at bounding box center [462, 25] width 17 height 17
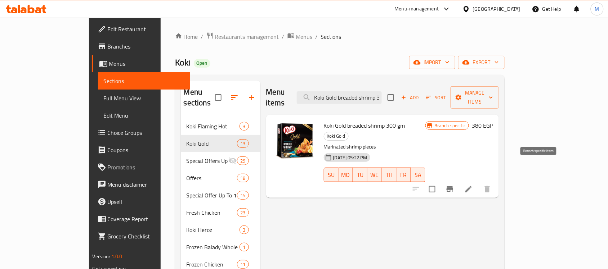
click at [454, 185] on icon "Branch-specific-item" at bounding box center [449, 189] width 9 height 9
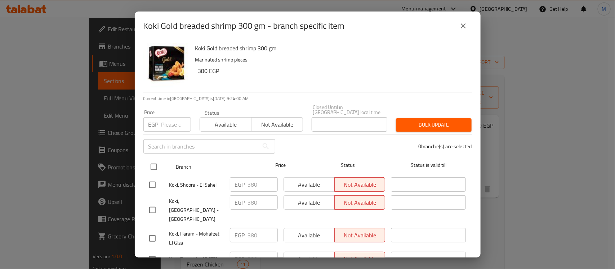
click at [152, 159] on input "checkbox" at bounding box center [153, 166] width 15 height 15
checkbox input "true"
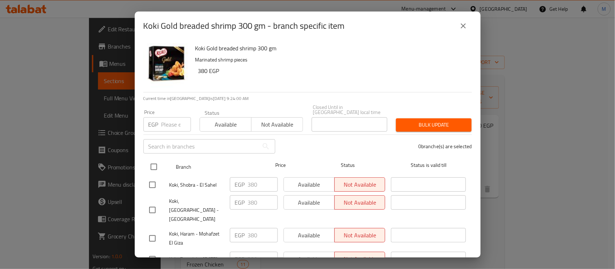
checkbox input "true"
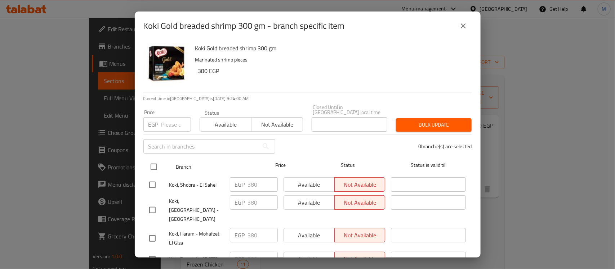
checkbox input "true"
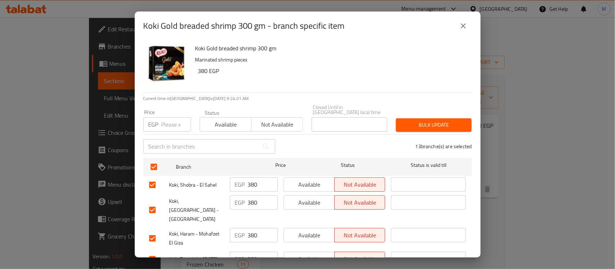
click at [217, 121] on span "Available" at bounding box center [226, 125] width 46 height 10
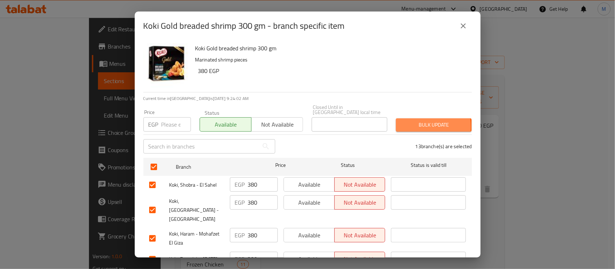
click at [408, 122] on span "Bulk update" at bounding box center [433, 125] width 64 height 9
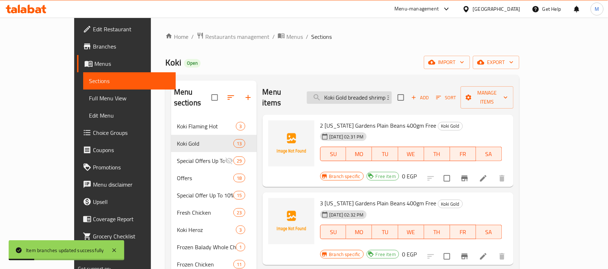
click at [392, 94] on input "Koki Gold breaded shrimp 300 gm" at bounding box center [349, 97] width 85 height 13
click at [371, 91] on input "Koki Gold breaded shrimp 300 gm" at bounding box center [349, 97] width 85 height 13
paste input "Koki Gold breaded shrimp 300 gm"
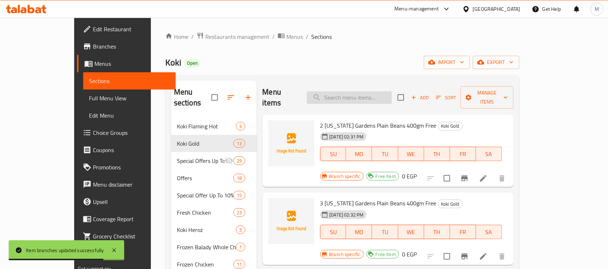
type input "Koki Gold breaded shrimp 300 gm"
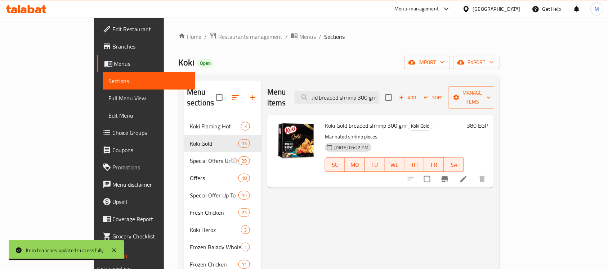
click at [449, 175] on icon "Branch-specific-item" at bounding box center [444, 179] width 9 height 9
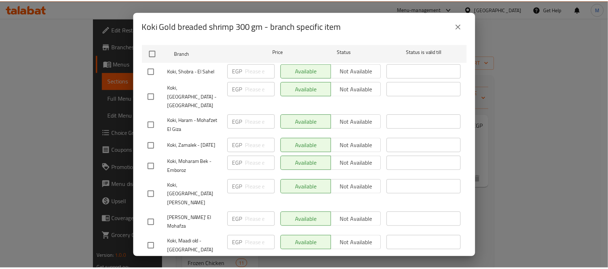
scroll to position [200, 0]
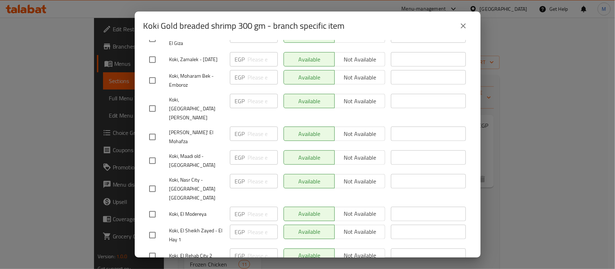
click at [459, 24] on icon "close" at bounding box center [463, 26] width 9 height 9
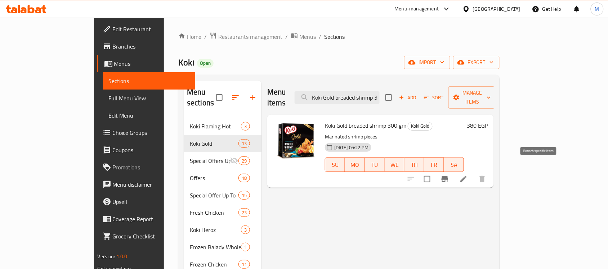
click at [448, 176] on icon "Branch-specific-item" at bounding box center [444, 179] width 6 height 6
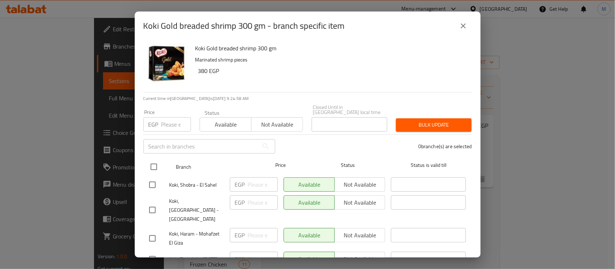
click at [150, 159] on input "checkbox" at bounding box center [153, 166] width 15 height 15
checkbox input "true"
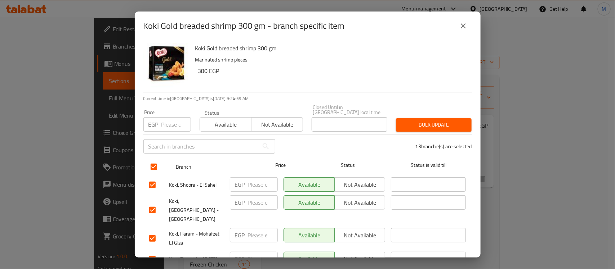
checkbox input "true"
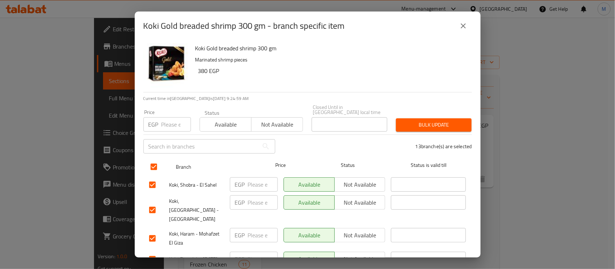
checkbox input "true"
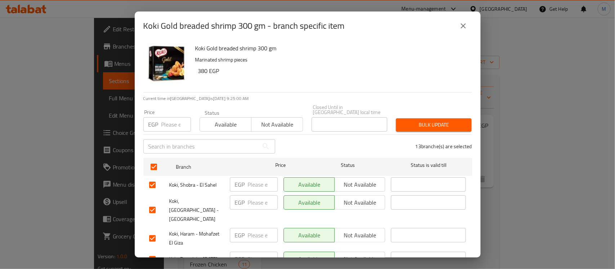
click at [280, 117] on button "Not available" at bounding box center [277, 124] width 52 height 14
click at [418, 122] on span "Bulk update" at bounding box center [433, 125] width 64 height 9
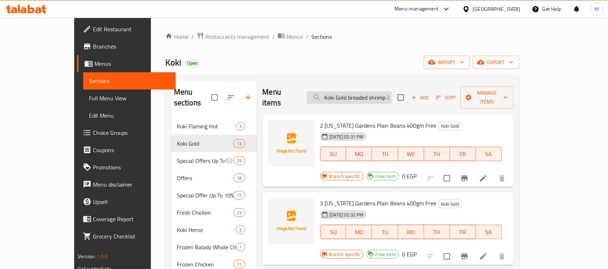
click at [392, 94] on input "Koki Gold breaded shrimp 300 gm" at bounding box center [349, 97] width 85 height 13
click at [392, 93] on input "Koki Gold breaded shrimp 300 gm" at bounding box center [349, 97] width 85 height 13
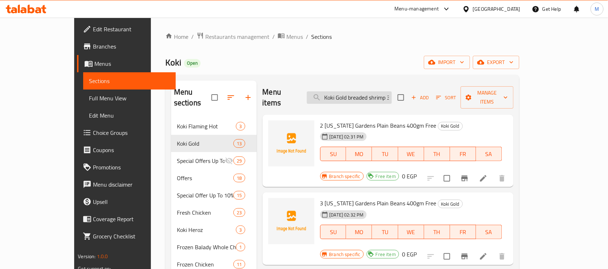
click at [392, 93] on input "Koki Gold breaded shrimp 300 gm" at bounding box center [349, 97] width 85 height 13
paste input "Koki Gold breaded shrimp 300 gm"
type input "Koki Gold breaded shrimp 300 gm"
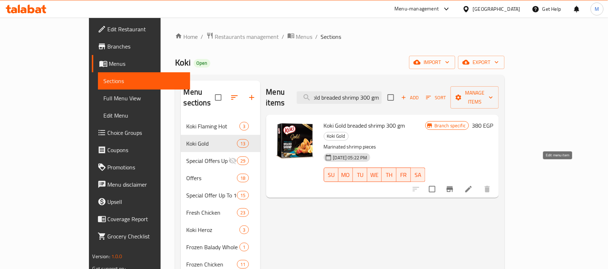
click at [473, 185] on icon at bounding box center [468, 189] width 9 height 9
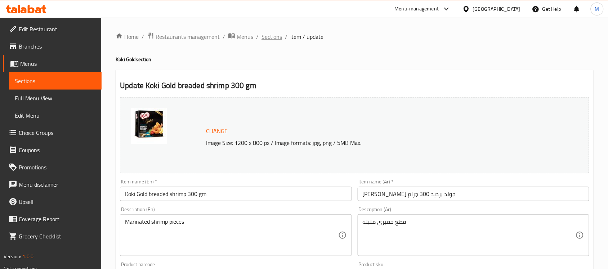
click at [272, 37] on span "Sections" at bounding box center [271, 36] width 21 height 9
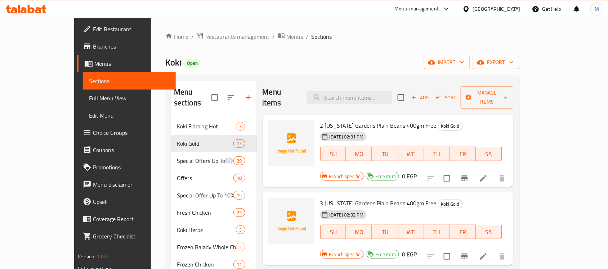
click at [93, 44] on span "Branches" at bounding box center [131, 46] width 77 height 9
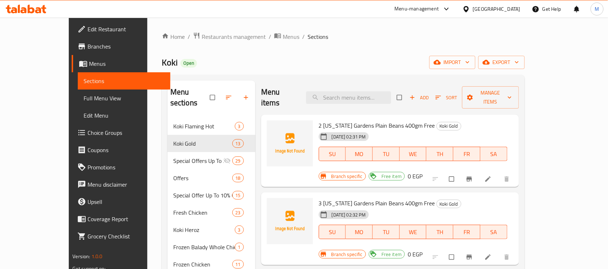
click at [437, 9] on div "Menu-management" at bounding box center [417, 9] width 44 height 9
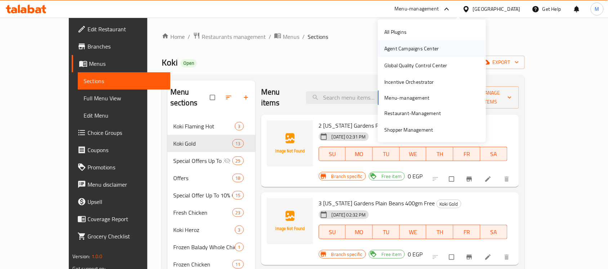
click at [422, 49] on div "Agent Campaigns Center" at bounding box center [411, 49] width 54 height 8
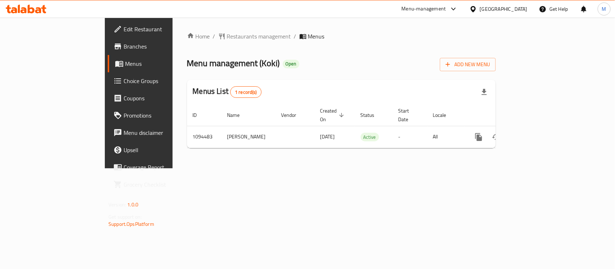
click at [123, 45] on span "Branches" at bounding box center [162, 46] width 78 height 9
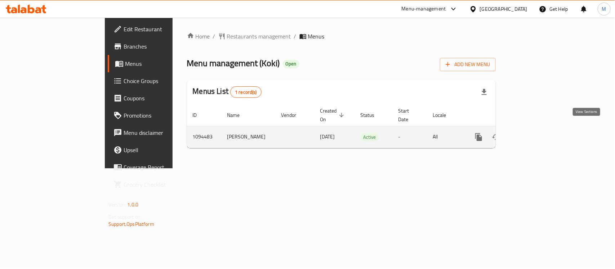
click at [535, 133] on icon "enhanced table" at bounding box center [530, 137] width 9 height 9
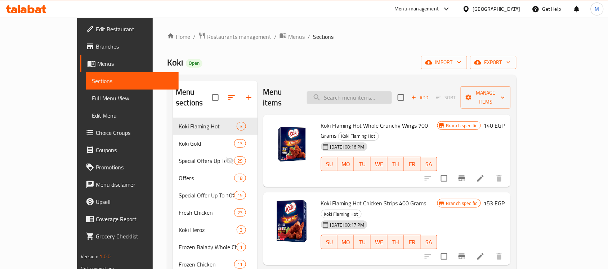
click at [392, 94] on input "search" at bounding box center [349, 97] width 85 height 13
paste input "Koki Gold Gourmet Burger 6 Pieces"
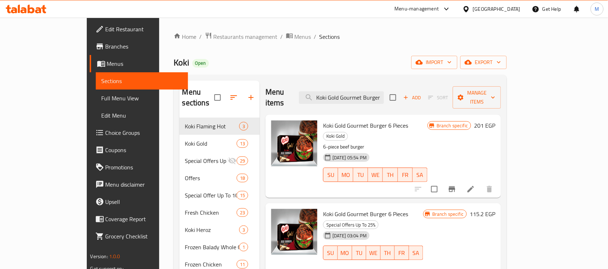
click at [339, 120] on span "Koki Gold Gourmet Burger 6 Pieces" at bounding box center [365, 125] width 85 height 11
copy h6 "Koki Gold Gourmet Burger 6 Pieces"
click at [384, 96] on input "Koki Gold Gourmet Burger 6 Pieces" at bounding box center [341, 97] width 85 height 13
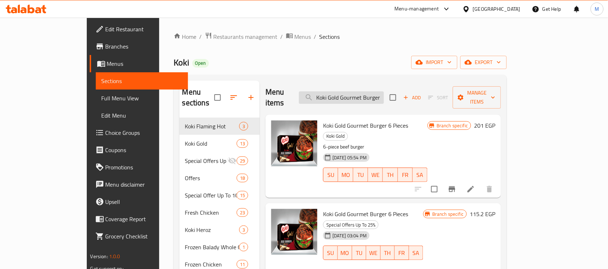
click at [384, 96] on input "Koki Gold Gourmet Burger 6 Pieces" at bounding box center [341, 97] width 85 height 13
paste input "Crunchy Nuggets 20 Pieces"
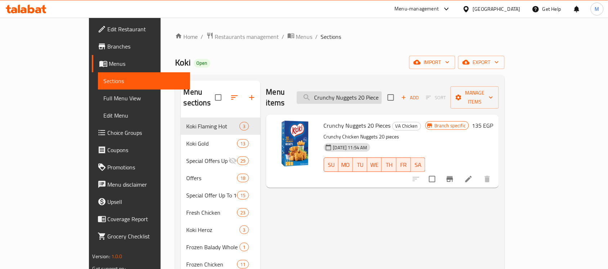
click at [382, 91] on input "Crunchy Nuggets 20 Pieces" at bounding box center [339, 97] width 85 height 13
paste input "60 pieces and fries"
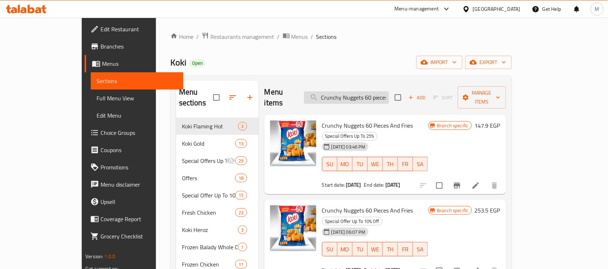
click at [389, 92] on input "Crunchy Nuggets 60 pieces and fries" at bounding box center [346, 97] width 85 height 13
paste input "pane 20 Pieces super tawfeer"
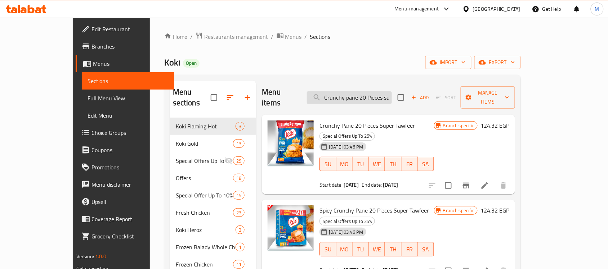
click at [368, 91] on input "Crunchy pane 20 Pieces super tawfeer" at bounding box center [349, 97] width 85 height 13
paste input "Koki Gold breaded shrimp 300 gm"
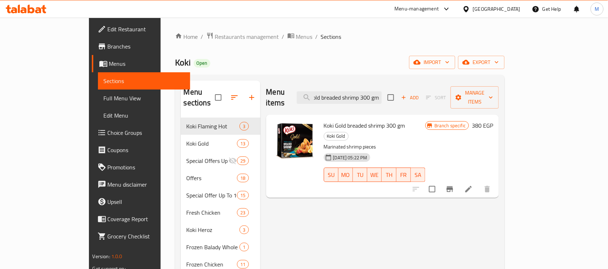
type input "Koki Gold breaded shrimp 300 gm"
click at [473, 185] on icon at bounding box center [468, 189] width 9 height 9
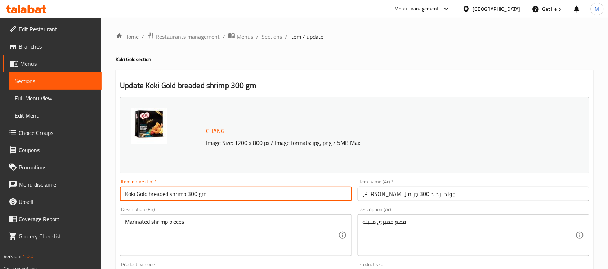
click at [170, 195] on input "Koki Gold breaded shrimp 300 gm" at bounding box center [236, 194] width 232 height 14
type input "Koki Gold Breaded Shrimp 300 Gm"
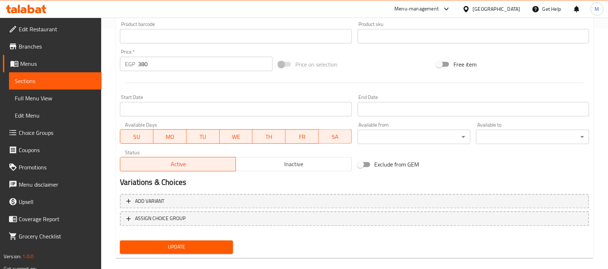
scroll to position [249, 0]
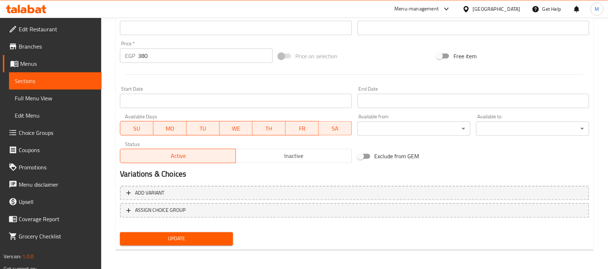
click at [160, 240] on span "Update" at bounding box center [177, 239] width 102 height 9
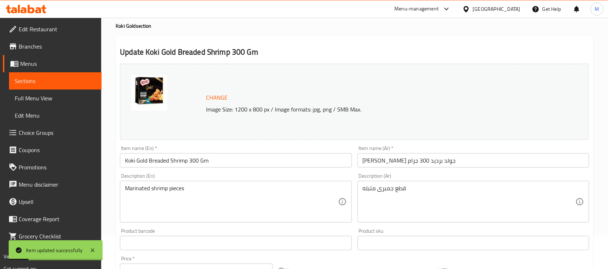
scroll to position [0, 0]
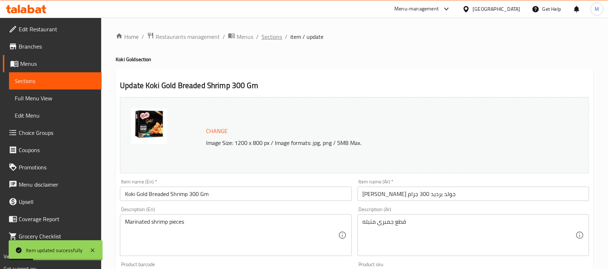
click at [276, 40] on span "Sections" at bounding box center [271, 36] width 21 height 9
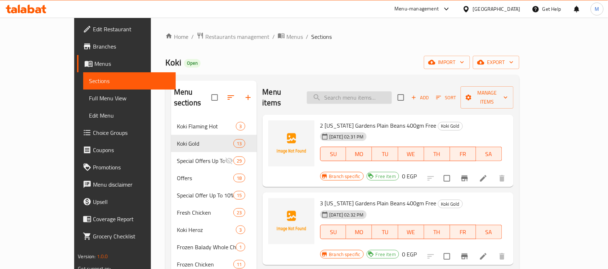
click at [392, 97] on input "search" at bounding box center [349, 97] width 85 height 13
paste input "Crunchy Nuggets 60 pieces and fries"
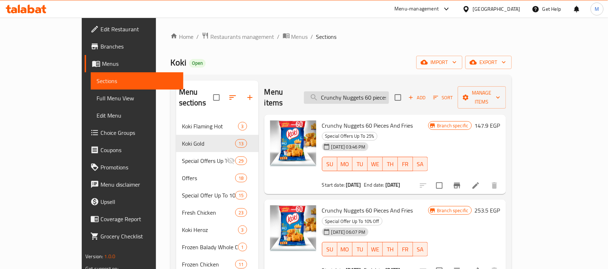
click at [389, 93] on input "Crunchy Nuggets 60 pieces and fries" at bounding box center [346, 97] width 85 height 13
paste input "pane 20 Pieces super tawfeer"
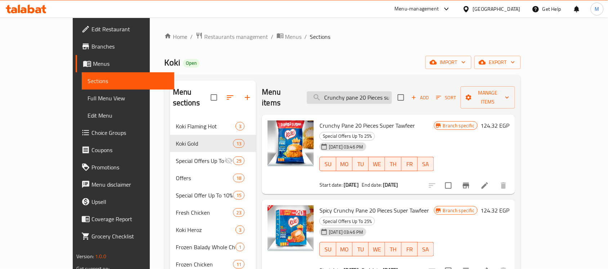
click at [391, 93] on input "Crunchy pane 20 Pieces super tawfeer" at bounding box center [349, 97] width 85 height 13
paste input "Spicy Crunchy pane 20 Pieces super tawfeer"
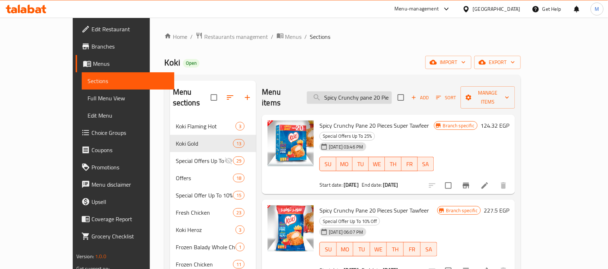
click at [392, 94] on input "Spicy Crunchy pane 20 Pieces super tawfeer" at bounding box center [349, 97] width 85 height 13
paste input "Chicken Strips 1 KG - Super Tawfeer"
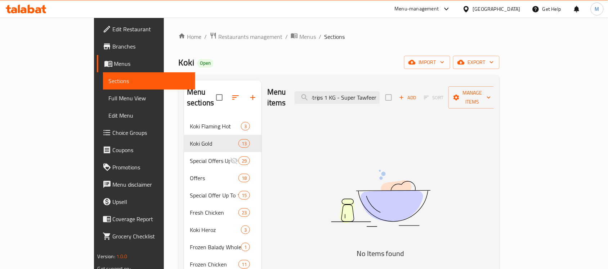
scroll to position [0, 22]
click at [379, 94] on input "Chicken Strips 1 KG - Super Tawfeer" at bounding box center [337, 97] width 85 height 13
click at [379, 91] on input "Chicken Strips 1 KG - Super" at bounding box center [337, 97] width 85 height 13
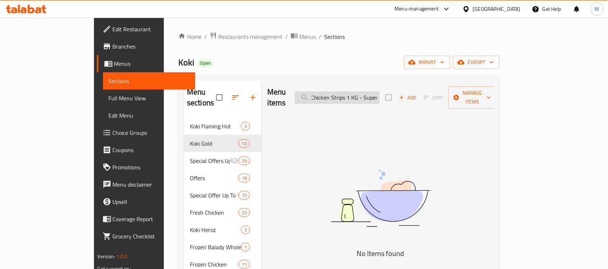
click at [379, 91] on input "Chicken Strips 1 KG - Super" at bounding box center [337, 97] width 85 height 13
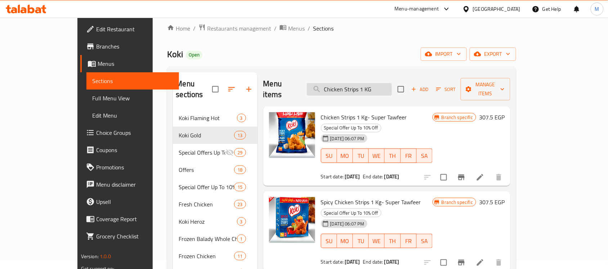
scroll to position [0, 0]
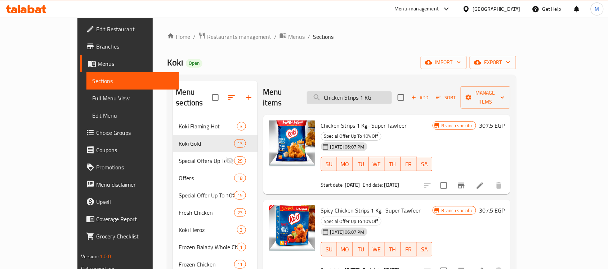
click at [392, 91] on input "Chicken Strips 1 KG" at bounding box center [349, 97] width 85 height 13
paste input "Spicy Chicken Strips 1 KG - Super Tawfeer"
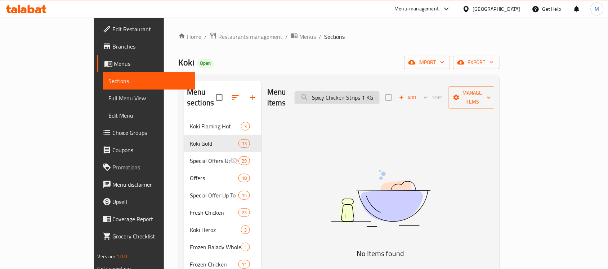
click at [379, 93] on input "Spicy Chicken Strips 1 KG - Super Tawfeer" at bounding box center [337, 97] width 85 height 13
paste input "Chicken burger 8 pieces"
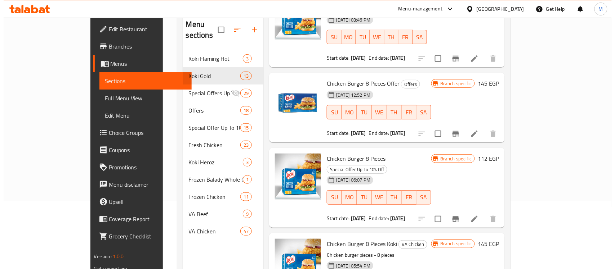
scroll to position [101, 0]
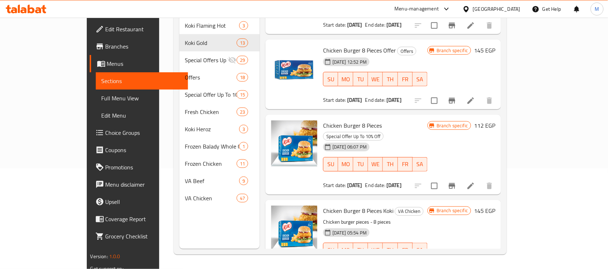
type input "Chicken burger 8 pieces"
click at [456, 268] on icon "Branch-specific-item" at bounding box center [452, 272] width 9 height 9
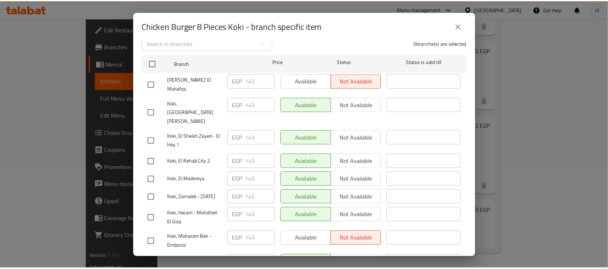
scroll to position [200, 0]
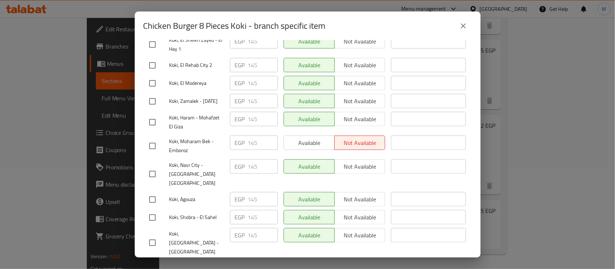
click at [456, 23] on button "close" at bounding box center [462, 25] width 17 height 17
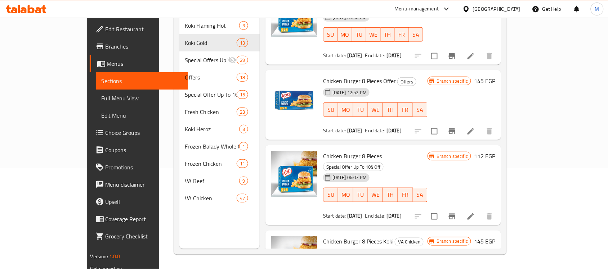
scroll to position [14, 0]
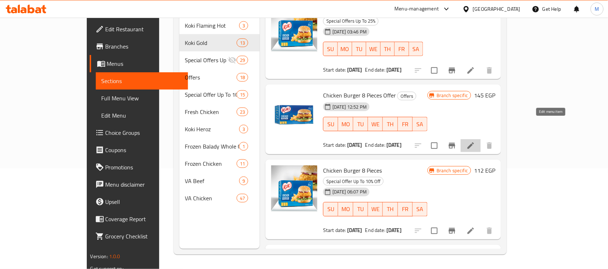
click at [475, 141] on icon at bounding box center [470, 145] width 9 height 9
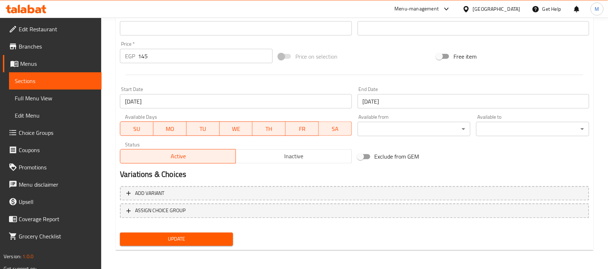
scroll to position [249, 0]
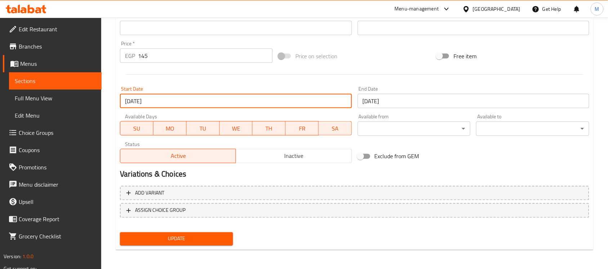
click at [236, 103] on input "01-10-2025" at bounding box center [236, 101] width 232 height 14
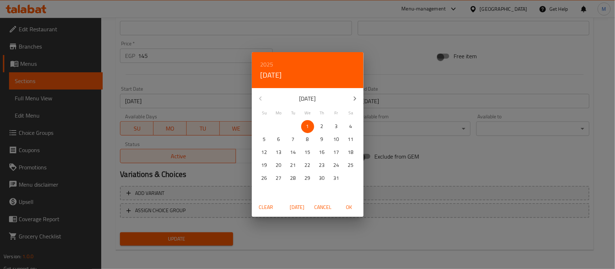
click at [268, 206] on span "Clear" at bounding box center [265, 207] width 17 height 9
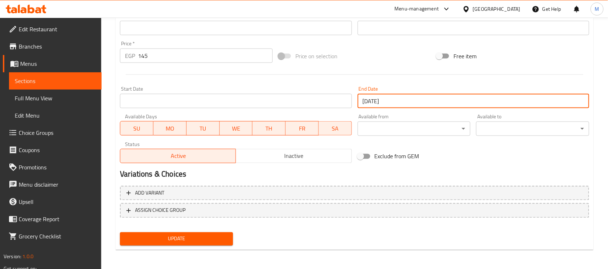
click at [445, 98] on input "31-10-2025" at bounding box center [474, 101] width 232 height 14
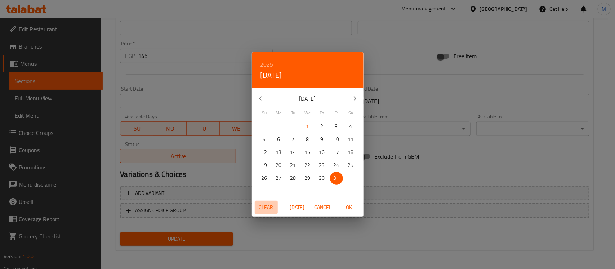
click at [266, 209] on span "Clear" at bounding box center [265, 207] width 17 height 9
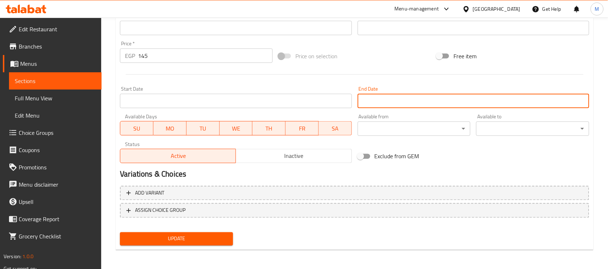
scroll to position [24, 0]
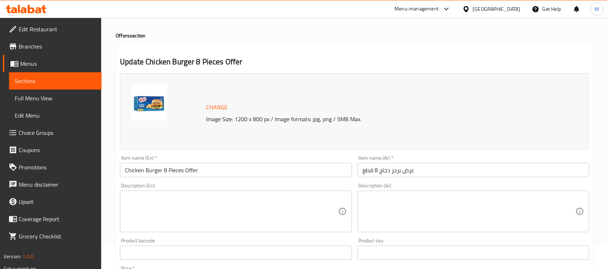
click at [406, 173] on input "عرض برجر دجاج 8 قطع" at bounding box center [474, 170] width 232 height 14
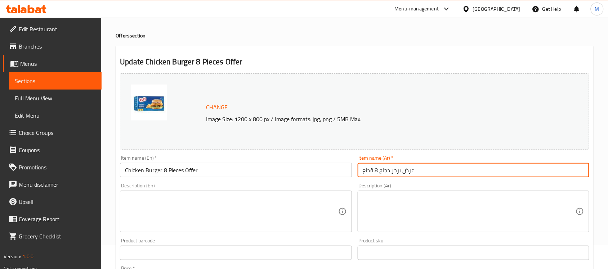
click at [406, 173] on input "عرض برجر دجاج 8 قطع" at bounding box center [474, 170] width 232 height 14
type input "برجر دجاج 8 قطع"
click at [188, 166] on input "Chicken Burger 8 Pieces Offer" at bounding box center [236, 170] width 232 height 14
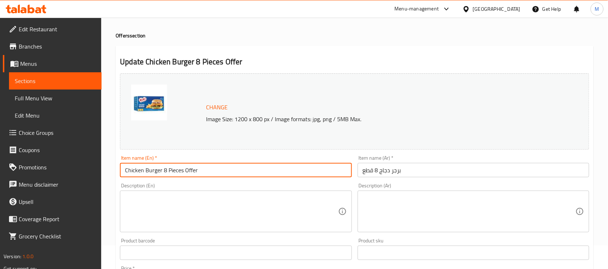
click at [188, 166] on input "Chicken Burger 8 Pieces Offer" at bounding box center [236, 170] width 232 height 14
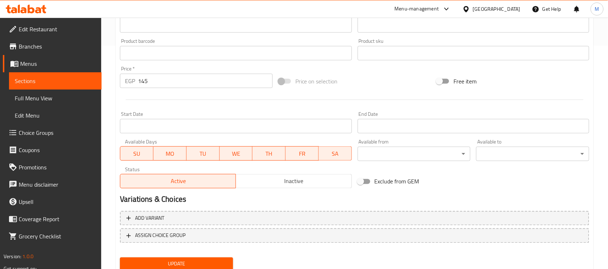
scroll to position [229, 0]
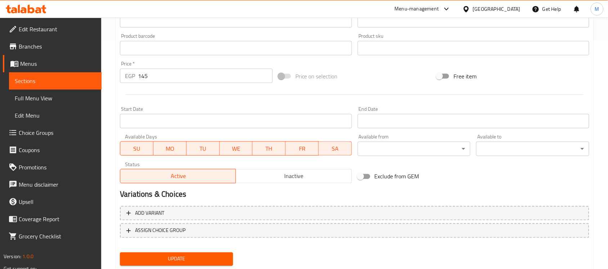
type input "Chicken Burger 8 Pieces"
click at [173, 261] on span "Update" at bounding box center [177, 259] width 102 height 9
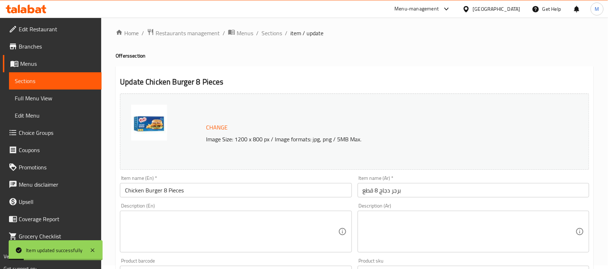
scroll to position [0, 0]
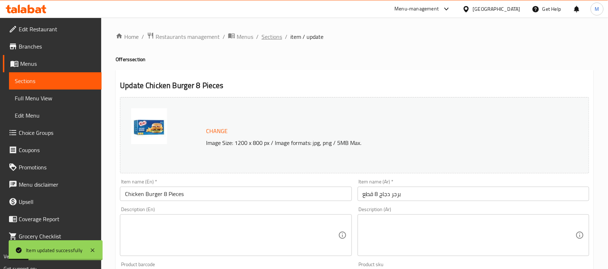
click at [270, 40] on span "Sections" at bounding box center [271, 36] width 21 height 9
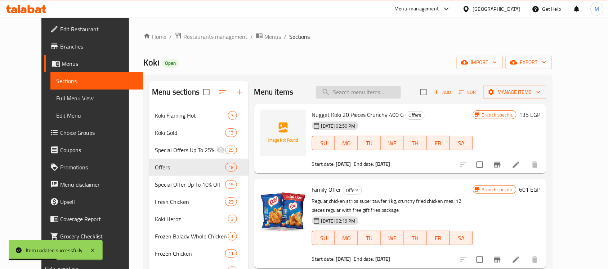
click at [374, 96] on input "search" at bounding box center [358, 92] width 85 height 13
paste input "Regular chicken wings 700 gm"
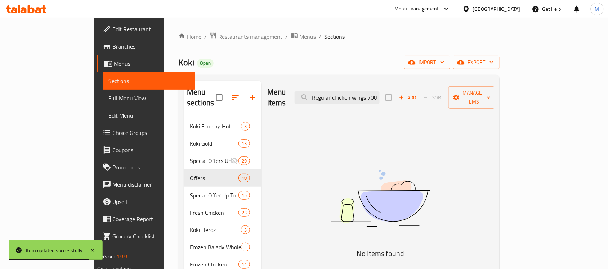
drag, startPoint x: 377, startPoint y: 93, endPoint x: 321, endPoint y: 95, distance: 56.2
click at [321, 95] on div "Menu items Regular chicken wings 700 gm Add Sort Manage items" at bounding box center [380, 98] width 226 height 34
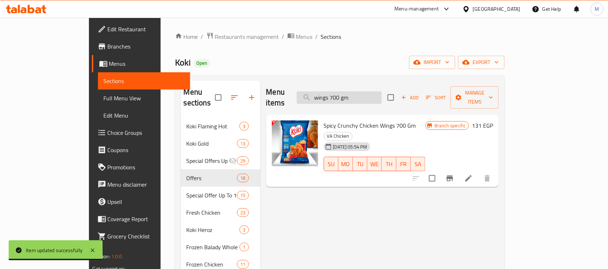
click at [347, 94] on input "wings 700 gm" at bounding box center [339, 97] width 85 height 13
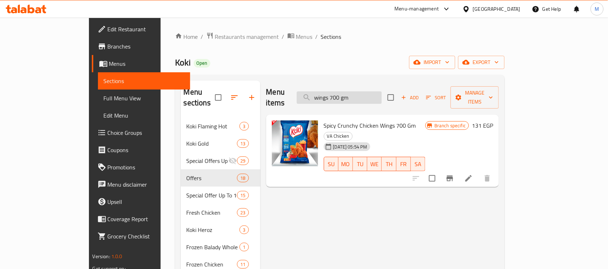
click at [352, 91] on input "wings 700 gm" at bounding box center [339, 97] width 85 height 13
click at [350, 96] on input "wings 700 gm" at bounding box center [339, 97] width 85 height 13
click at [382, 94] on input "wings 700 gm" at bounding box center [339, 97] width 85 height 13
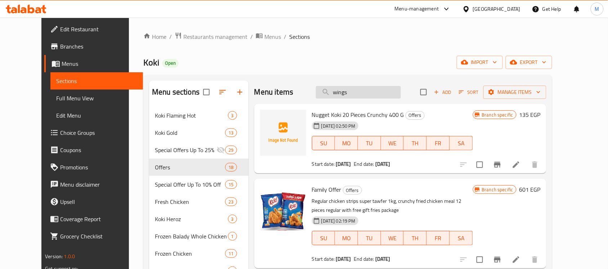
click at [381, 92] on input "wings" at bounding box center [358, 92] width 85 height 13
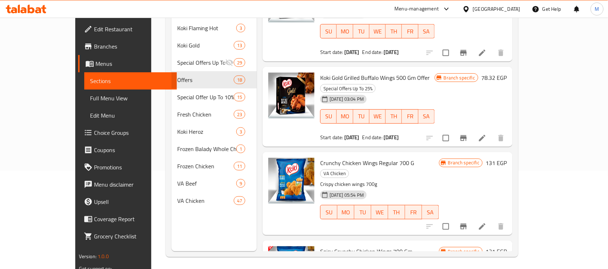
scroll to position [101, 0]
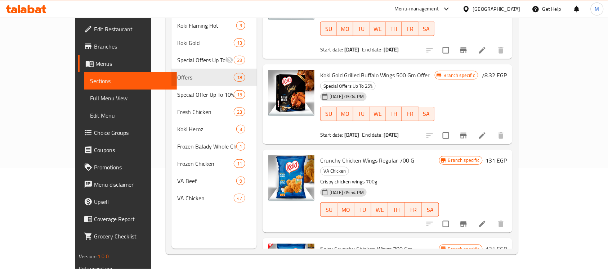
type input "wing"
click at [486, 220] on icon at bounding box center [482, 224] width 9 height 9
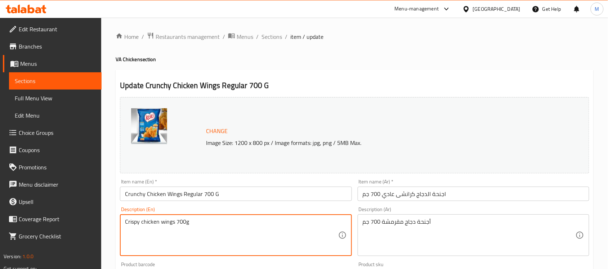
click at [163, 222] on textarea "Crispy chicken wings 700g" at bounding box center [231, 236] width 213 height 34
click at [396, 215] on div "أجنحة دجاج مقرمشة 700 جم Description (Ar)" at bounding box center [474, 236] width 232 height 42
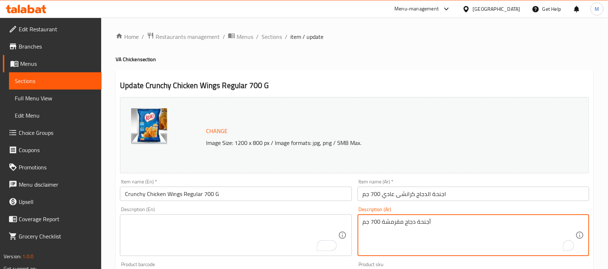
click at [404, 222] on textarea "أجنحة دجاج مقرمشة 700 جم" at bounding box center [469, 236] width 213 height 34
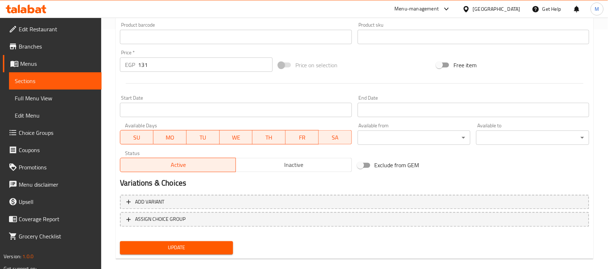
scroll to position [244, 0]
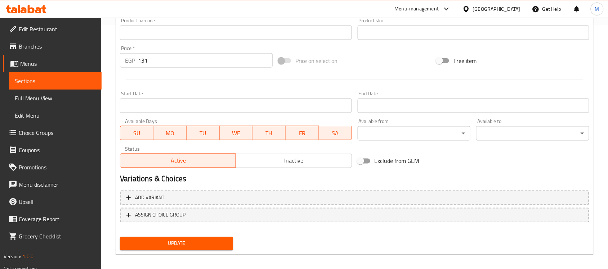
click at [226, 244] on span "Update" at bounding box center [177, 243] width 102 height 9
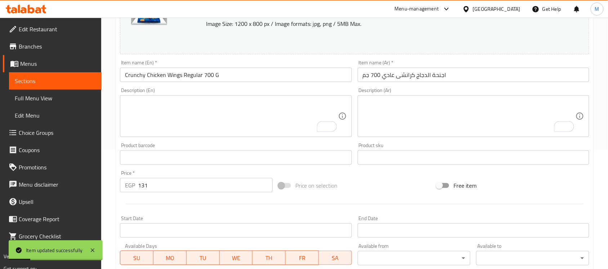
scroll to position [64, 0]
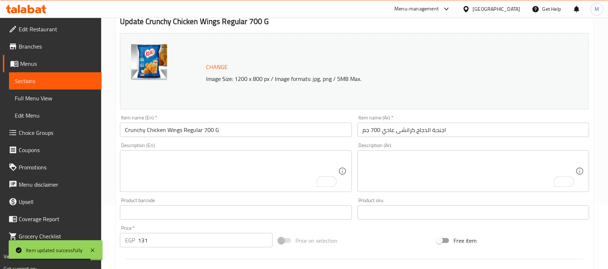
click at [142, 132] on input "Crunchy Chicken Wings Regular 700 G" at bounding box center [236, 130] width 232 height 14
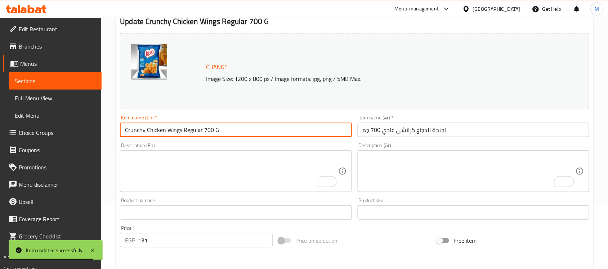
click at [142, 132] on input "Crunchy Chicken Wings Regular 700 G" at bounding box center [236, 130] width 232 height 14
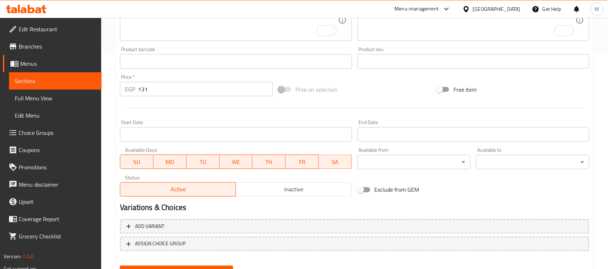
scroll to position [249, 0]
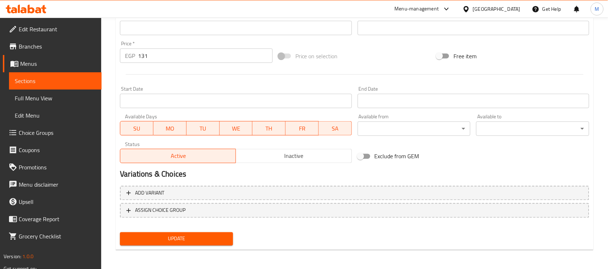
click at [150, 241] on span "Update" at bounding box center [177, 239] width 102 height 9
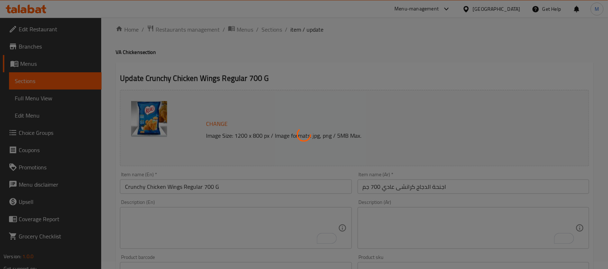
scroll to position [0, 0]
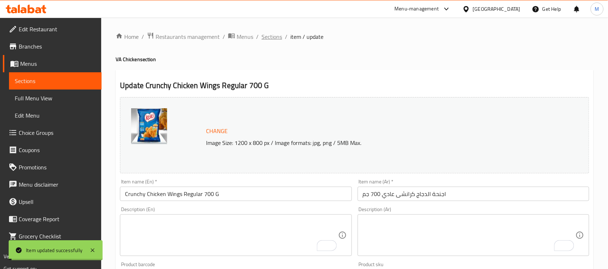
click at [273, 37] on span "Sections" at bounding box center [271, 36] width 21 height 9
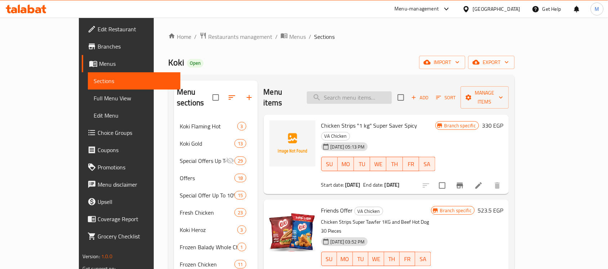
click at [356, 92] on input "search" at bounding box center [349, 97] width 85 height 13
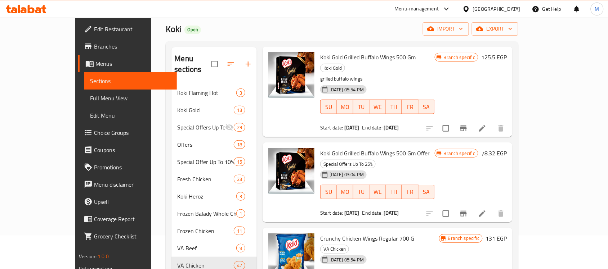
scroll to position [90, 0]
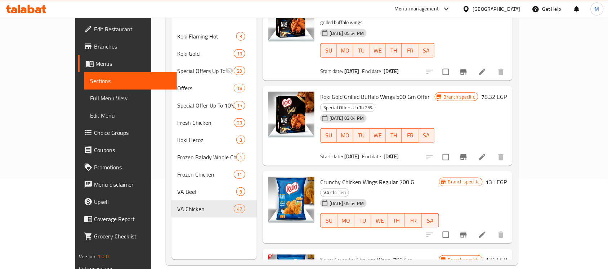
type input "wings"
drag, startPoint x: 301, startPoint y: 206, endPoint x: 393, endPoint y: 210, distance: 92.6
copy h6 "Spicy Crunchy Chicken Wings 700 Gm"
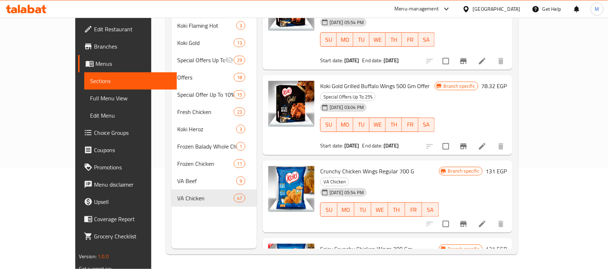
click at [224, 232] on div "Menu sections Koki Flaming Hot 3 Koki Gold 13 Special Offers Up To 25% 29 Offer…" at bounding box center [213, 114] width 85 height 269
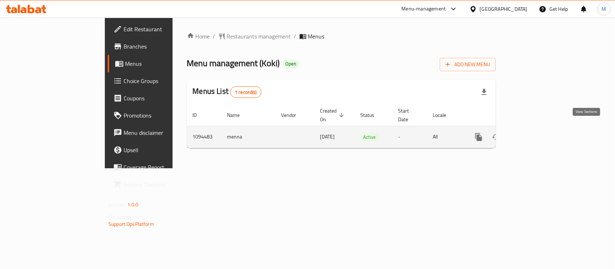
click at [534, 134] on icon "enhanced table" at bounding box center [530, 137] width 6 height 6
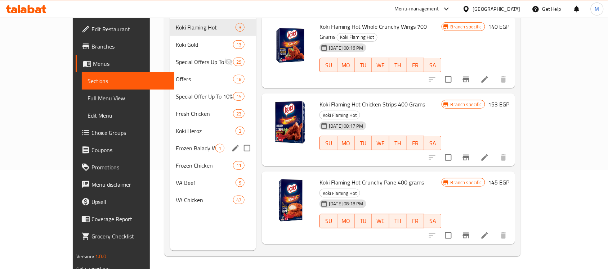
scroll to position [101, 0]
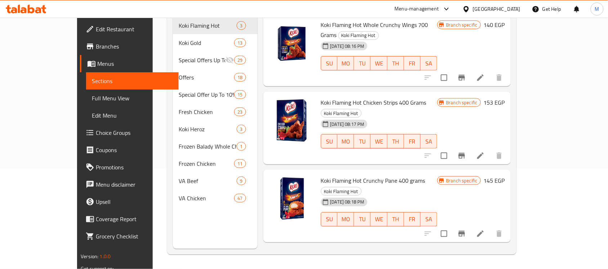
click at [92, 96] on span "Full Menu View" at bounding box center [132, 98] width 81 height 9
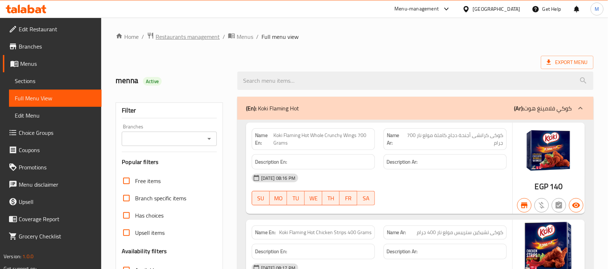
click at [199, 37] on span "Restaurants management" at bounding box center [188, 36] width 64 height 9
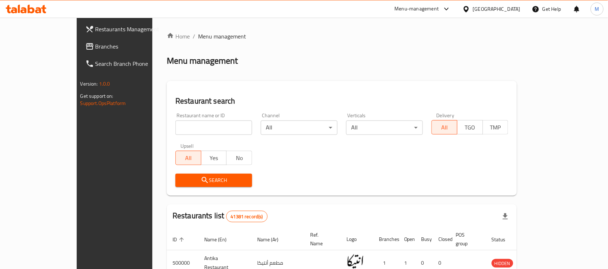
click at [175, 126] on input "search" at bounding box center [213, 128] width 77 height 14
paste input "704482"
type input "704482"
click button "Search" at bounding box center [213, 180] width 77 height 13
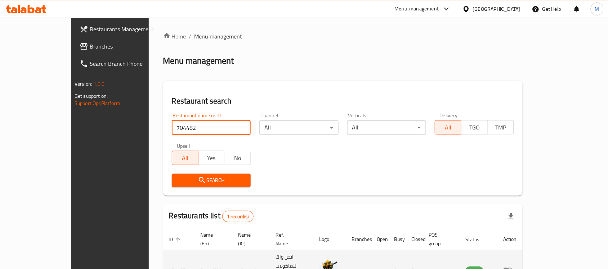
click at [232, 254] on td "ايجن واك" at bounding box center [250, 271] width 37 height 41
copy td "ايجن واك"
click at [195, 258] on td "Asian Wok" at bounding box center [213, 271] width 37 height 41
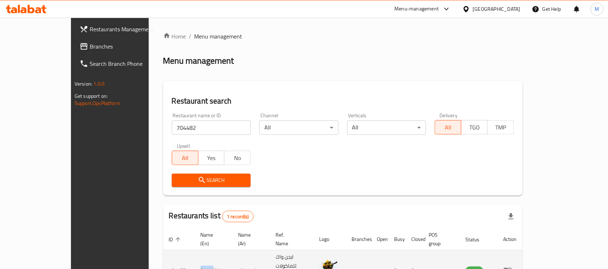
click at [195, 258] on td "Asian Wok" at bounding box center [213, 271] width 37 height 41
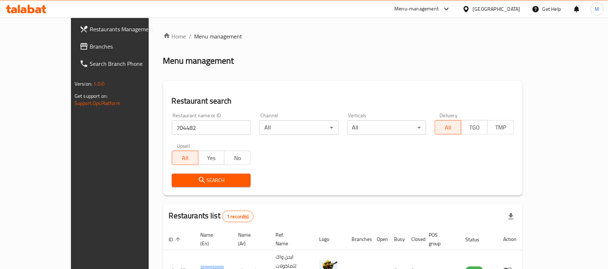
copy td "Asian Wok"
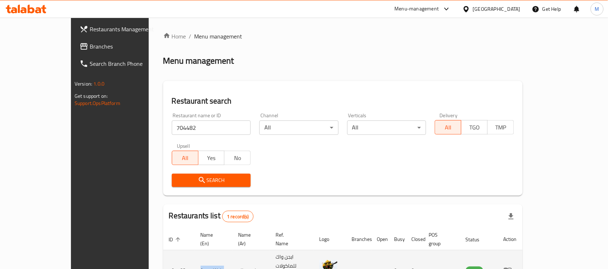
click at [512, 268] on icon "enhanced table" at bounding box center [508, 271] width 8 height 6
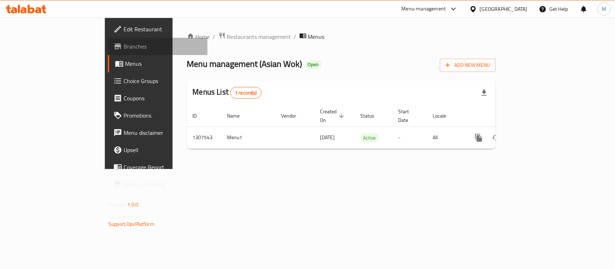
click at [108, 40] on link "Branches" at bounding box center [158, 46] width 100 height 17
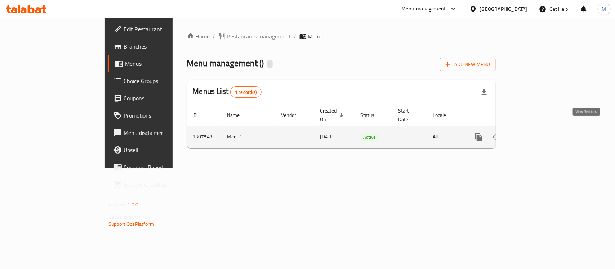
click at [535, 133] on icon "enhanced table" at bounding box center [530, 137] width 9 height 9
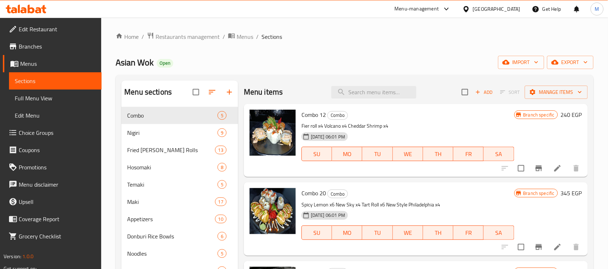
click at [473, 10] on div at bounding box center [467, 9] width 10 height 8
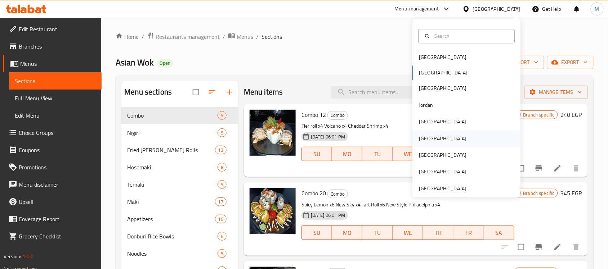
click at [419, 137] on div "[GEOGRAPHIC_DATA]" at bounding box center [443, 139] width 48 height 8
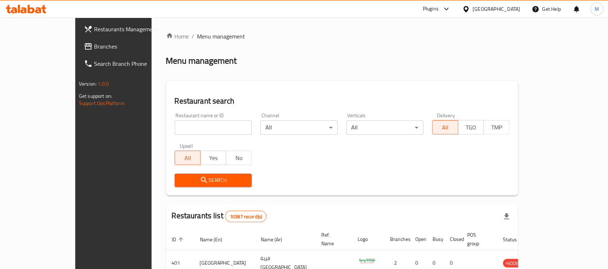
click at [175, 130] on input "search" at bounding box center [213, 128] width 77 height 14
paste input "767755"
type input "767755"
click button "Search" at bounding box center [213, 180] width 77 height 13
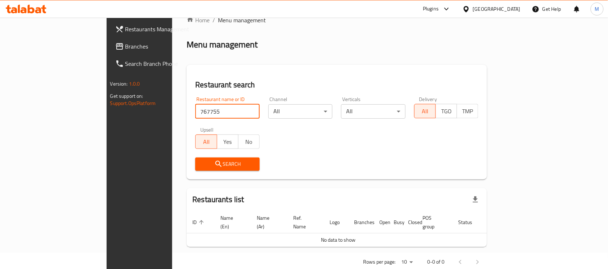
scroll to position [24, 0]
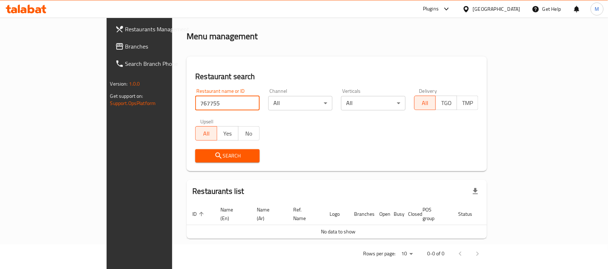
click at [125, 48] on span "Branches" at bounding box center [163, 46] width 77 height 9
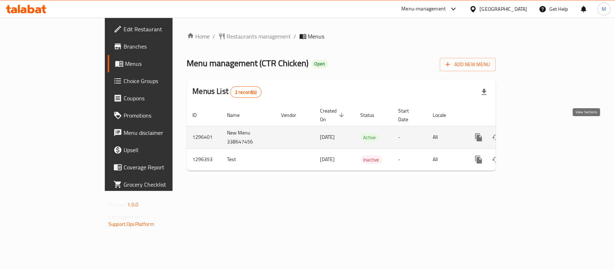
click at [535, 133] on icon "enhanced table" at bounding box center [530, 137] width 9 height 9
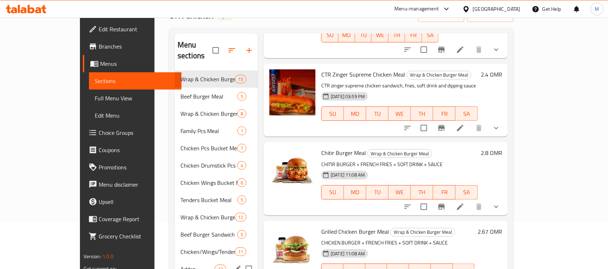
scroll to position [102, 0]
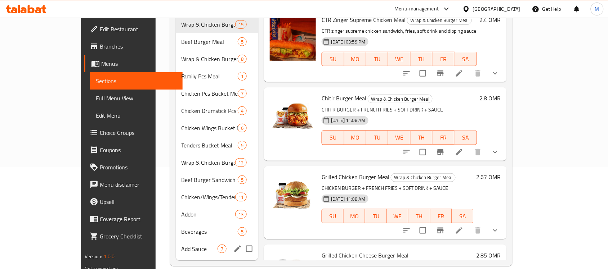
click at [176, 241] on div "Add Sauce 7" at bounding box center [217, 249] width 83 height 17
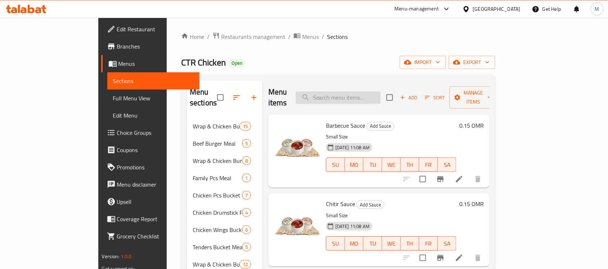
click at [378, 93] on input "search" at bounding box center [338, 97] width 85 height 13
paste input "Chicken Burger Meal"
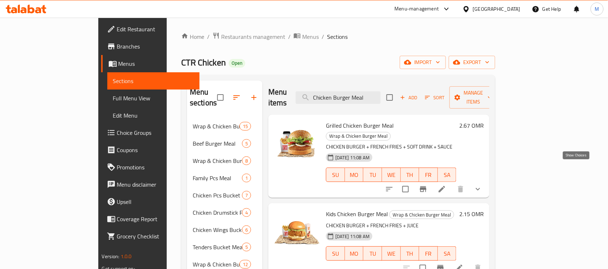
click at [482, 185] on icon "show more" at bounding box center [477, 189] width 9 height 9
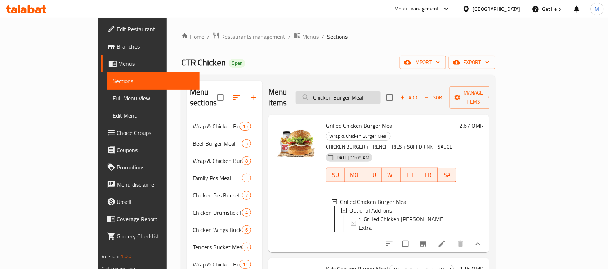
click at [381, 93] on input "Chicken Burger Meal" at bounding box center [338, 97] width 85 height 13
paste input "Only"
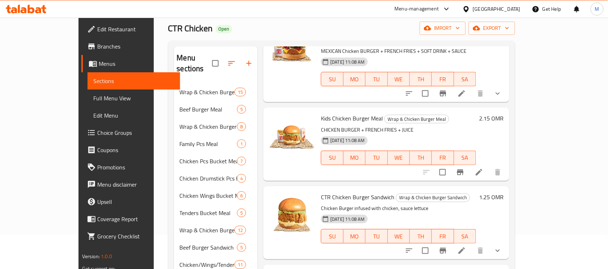
scroll to position [102, 0]
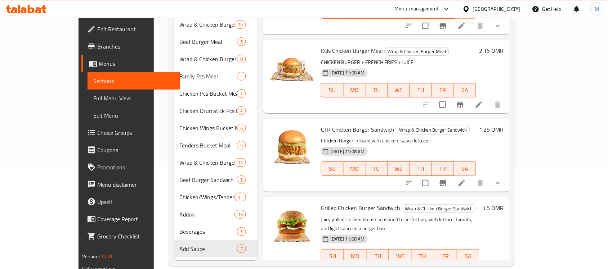
type input "Chicken Burger"
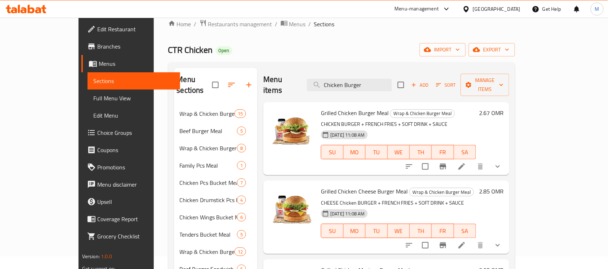
scroll to position [12, 0]
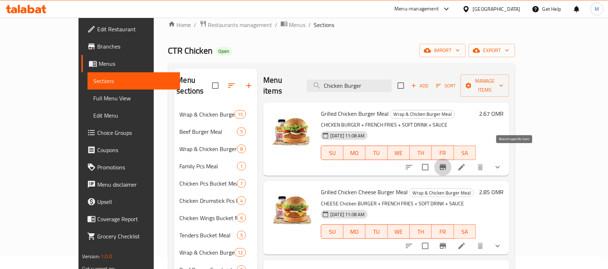
click at [447, 163] on icon "Branch-specific-item" at bounding box center [443, 167] width 9 height 9
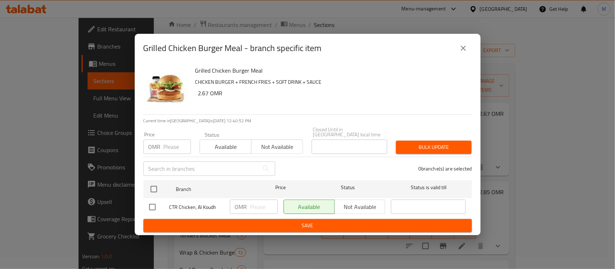
click at [469, 49] on button "close" at bounding box center [462, 48] width 17 height 17
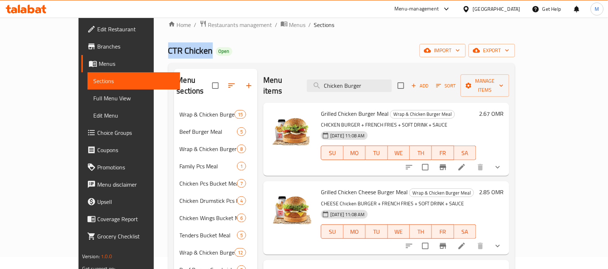
drag, startPoint x: 114, startPoint y: 49, endPoint x: 162, endPoint y: 55, distance: 47.9
click at [162, 55] on div "Home / Restaurants management / Menus / Sections CTR Chicken Open import export…" at bounding box center [342, 188] width 376 height 365
copy span "CTR Chicken"
click at [97, 42] on span "Branches" at bounding box center [135, 46] width 77 height 9
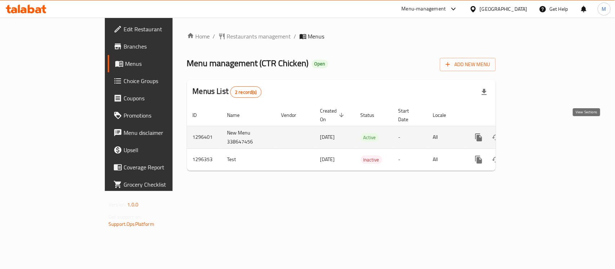
click at [539, 135] on link "enhanced table" at bounding box center [530, 137] width 17 height 17
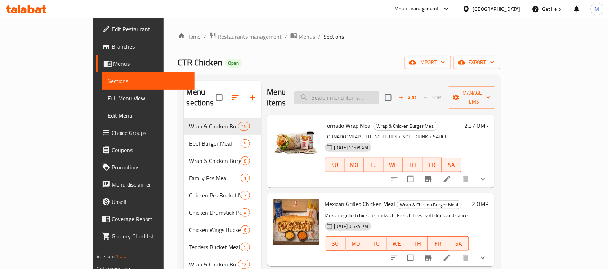
click at [379, 95] on input "search" at bounding box center [336, 97] width 85 height 13
paste input "Chicken [PERSON_NAME]"
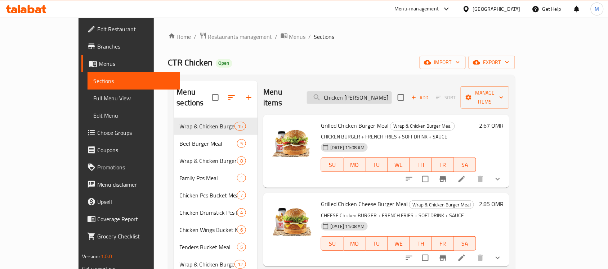
click at [384, 92] on input "Chicken [PERSON_NAME]" at bounding box center [349, 97] width 85 height 13
paste input "Family Bucket Chicken"
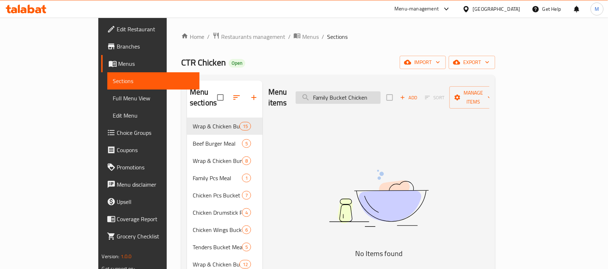
click at [352, 91] on input "Family Bucket Chicken" at bounding box center [338, 97] width 85 height 13
click at [381, 91] on input "Bucket Chicken" at bounding box center [338, 97] width 85 height 13
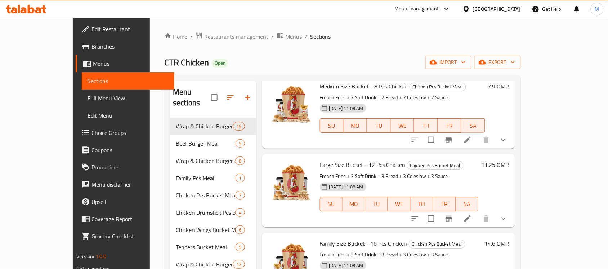
scroll to position [450, 0]
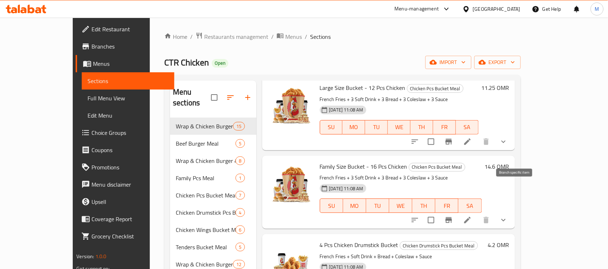
type input "Bucket"
click at [452, 217] on icon "Branch-specific-item" at bounding box center [448, 220] width 6 height 6
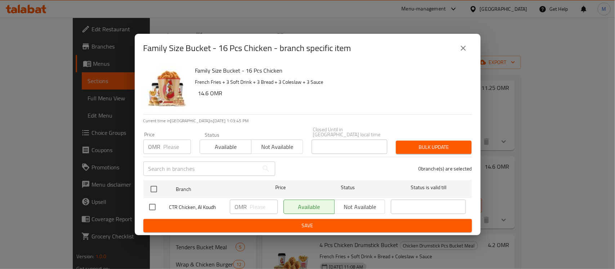
click at [463, 53] on icon "close" at bounding box center [463, 48] width 9 height 9
